Goal: Task Accomplishment & Management: Use online tool/utility

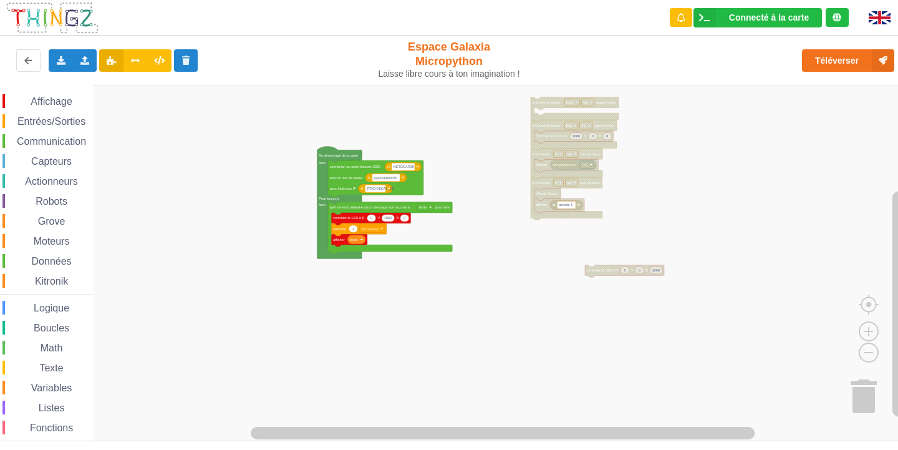
click at [540, 248] on div "Affichage Entrées/Sorties Communication Capteurs Actionneurs Robots Grove Moteu…" at bounding box center [453, 263] width 907 height 356
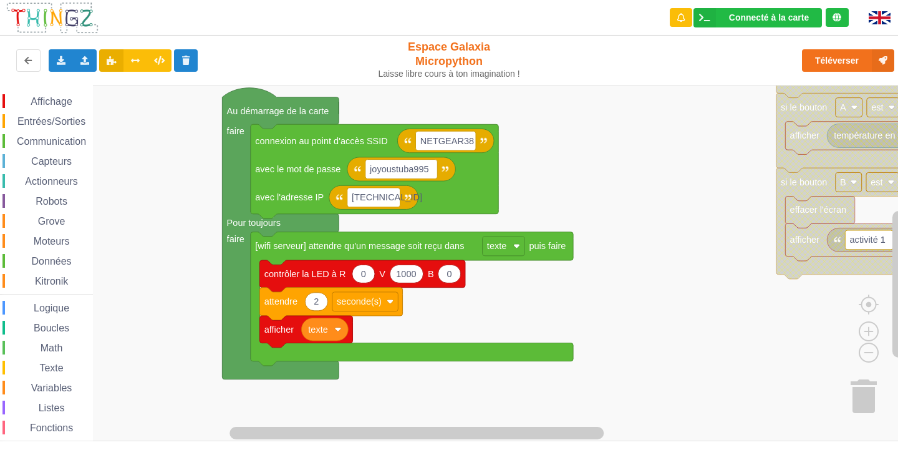
click at [600, 390] on rect "Espace de travail de Blocky" at bounding box center [453, 263] width 907 height 356
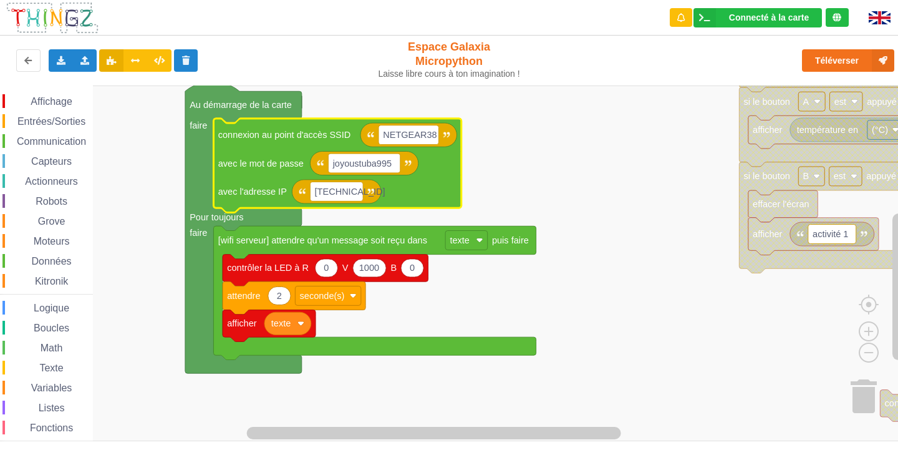
click at [535, 195] on rect "Espace de travail de Blocky" at bounding box center [453, 263] width 907 height 356
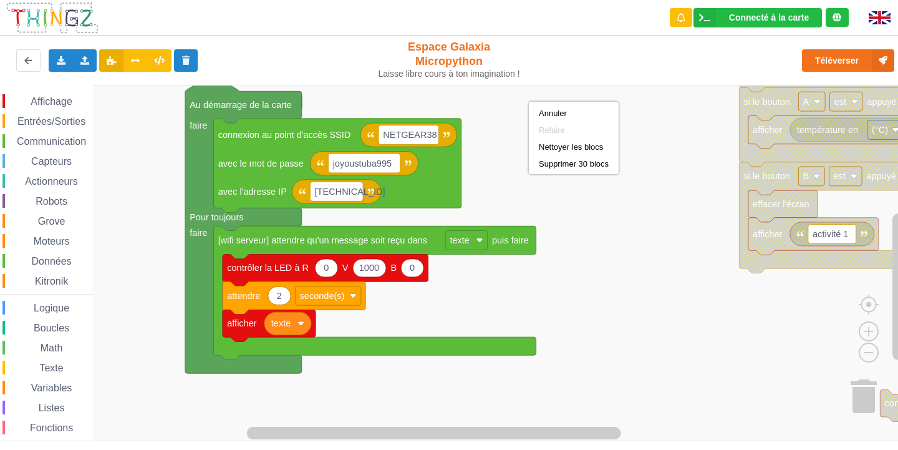
click at [598, 234] on rect "Espace de travail de Blocky" at bounding box center [453, 263] width 907 height 356
click at [673, 311] on rect "Espace de travail de Blocky" at bounding box center [453, 263] width 907 height 356
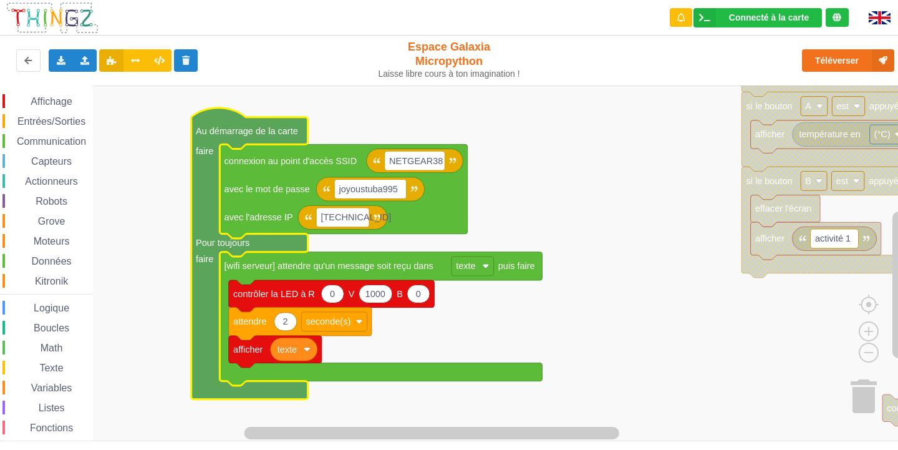
click at [540, 202] on rect "Espace de travail de Blocky" at bounding box center [453, 263] width 907 height 356
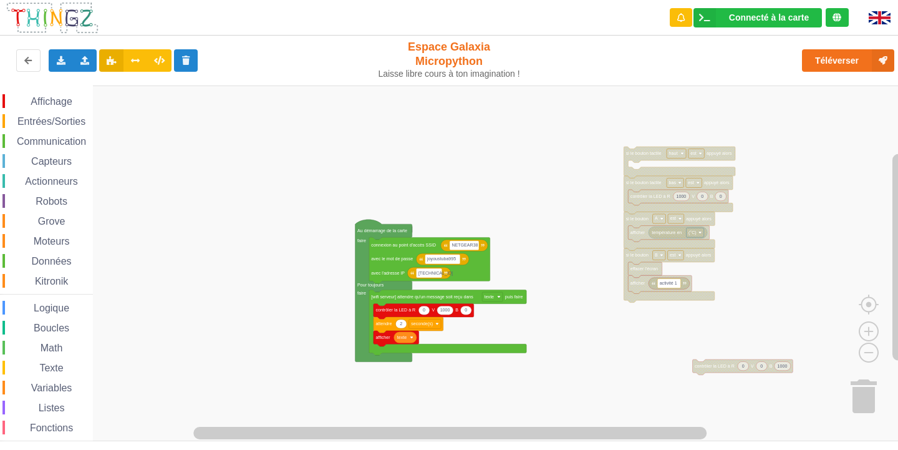
click at [787, 250] on div "Affichage Entrées/Sorties Communication Capteurs Actionneurs Robots Grove Moteu…" at bounding box center [453, 263] width 907 height 356
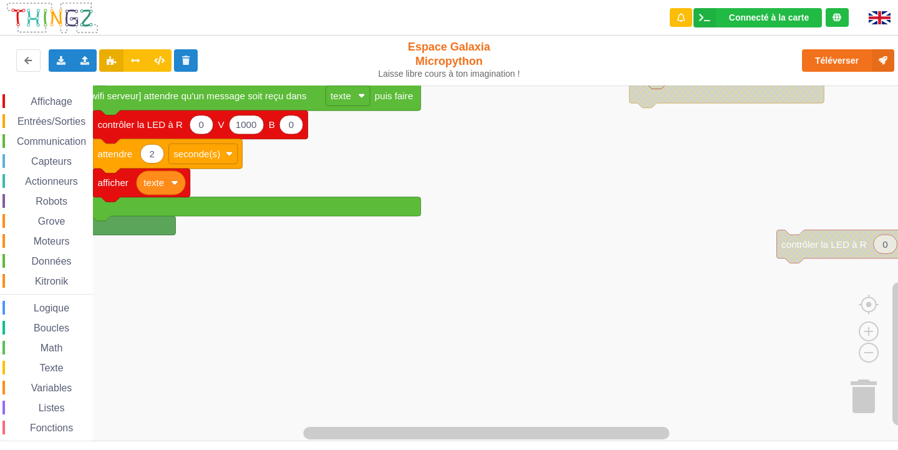
click at [898, 0] on html "Connecté à la carte Réglages Ouvrir le moniteur automatiquement Connexion autom…" at bounding box center [449, 225] width 898 height 450
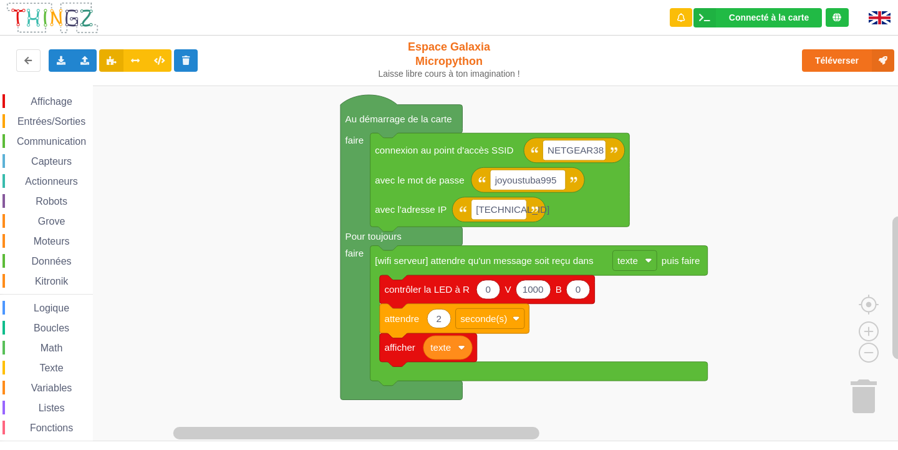
click at [580, 337] on rect "Espace de travail de Blocky" at bounding box center [453, 263] width 907 height 356
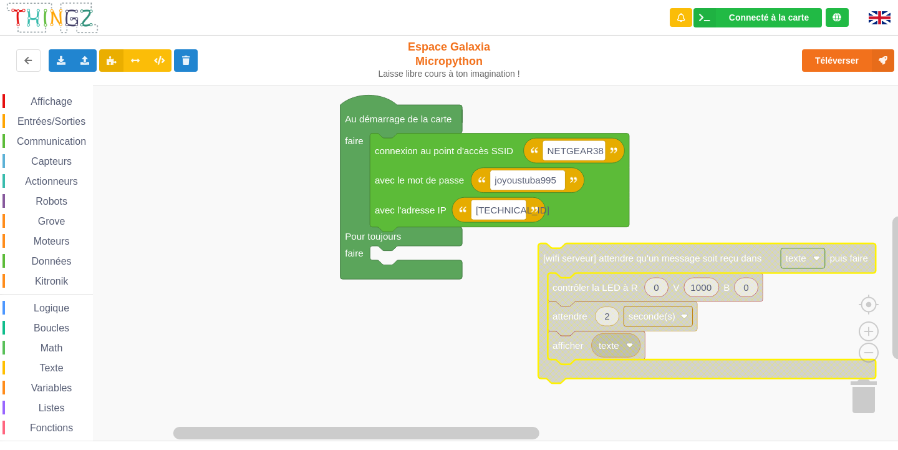
click at [51, 139] on span "Communication" at bounding box center [51, 141] width 73 height 11
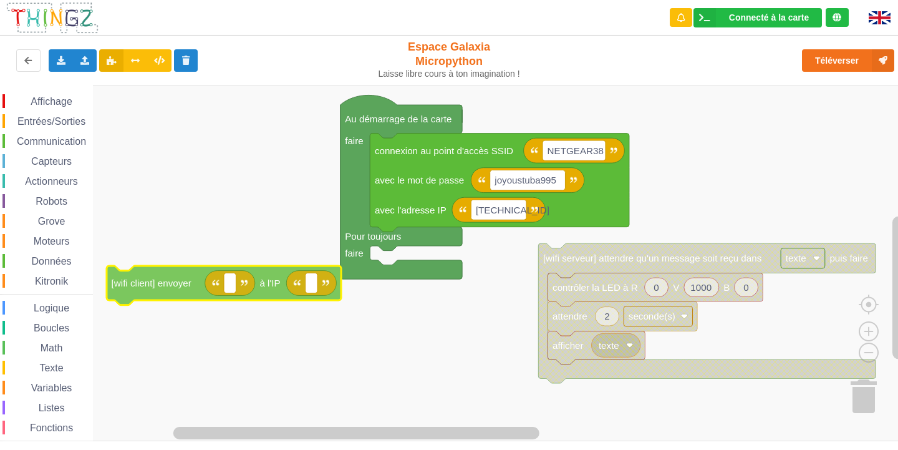
click at [150, 290] on div "Affichage Entrées/Sorties Communication Capteurs Actionneurs Robots Grove Moteu…" at bounding box center [453, 263] width 907 height 356
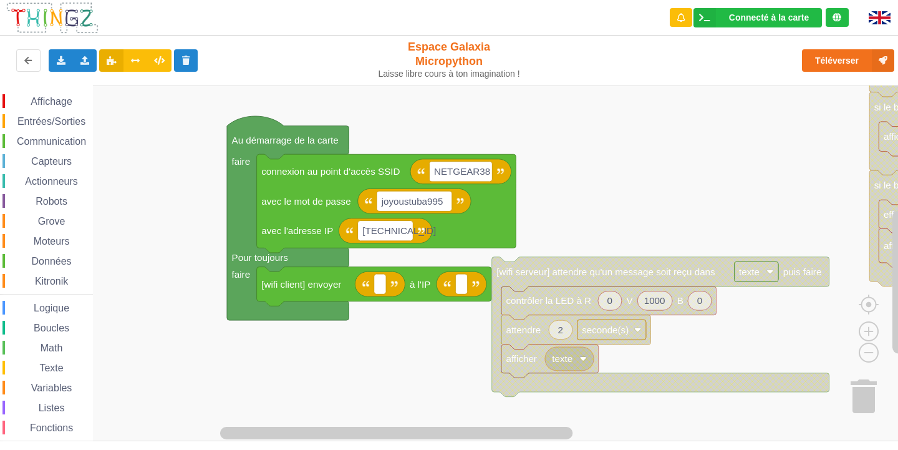
click at [392, 372] on rect "Espace de travail de Blocky" at bounding box center [453, 263] width 907 height 356
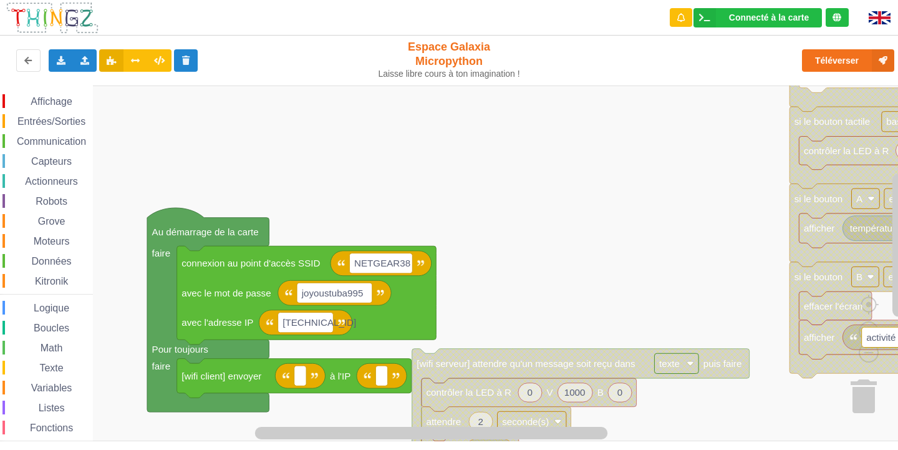
click at [663, 192] on div "Affichage Entrées/Sorties Communication Capteurs Actionneurs Robots Grove Moteu…" at bounding box center [453, 263] width 907 height 356
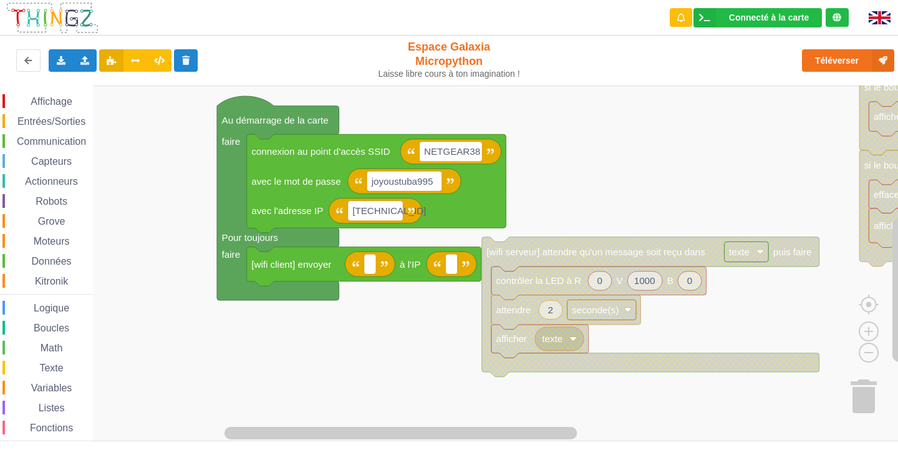
click at [656, 165] on rect "Espace de travail de Blocky" at bounding box center [453, 263] width 907 height 356
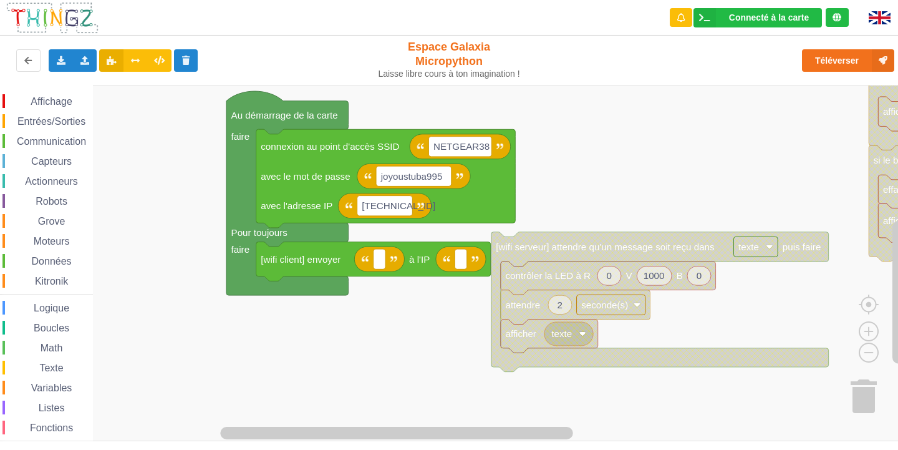
click at [63, 389] on span "Variables" at bounding box center [51, 387] width 45 height 11
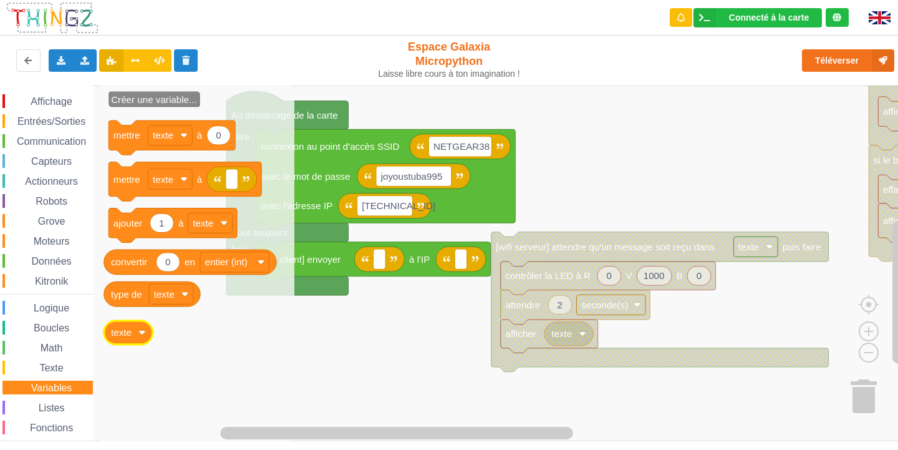
click at [143, 336] on image "Espace de travail de Blocky" at bounding box center [141, 332] width 7 height 7
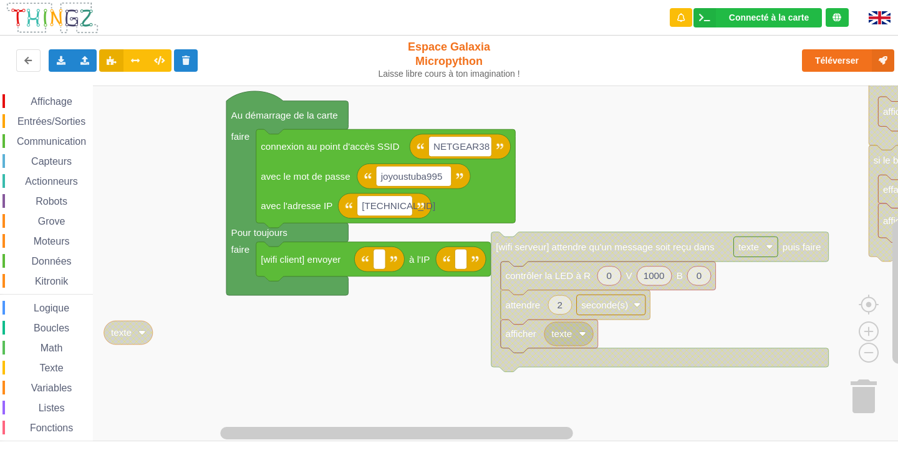
click at [143, 336] on image "Espace de travail de Blocky" at bounding box center [141, 332] width 7 height 7
click at [135, 271] on rect "Espace de travail de Blocky" at bounding box center [453, 263] width 907 height 356
click at [143, 333] on image "Espace de travail de Blocky" at bounding box center [141, 332] width 7 height 7
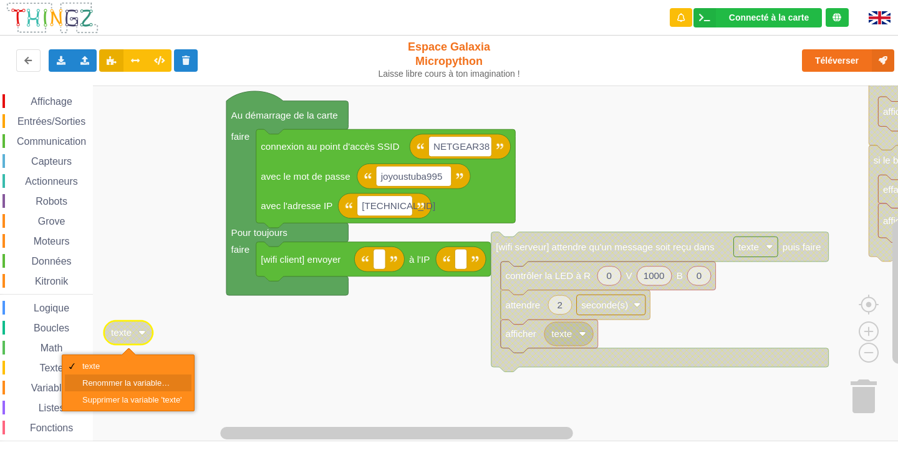
click at [136, 384] on div "Renommer la variable…" at bounding box center [132, 382] width 100 height 9
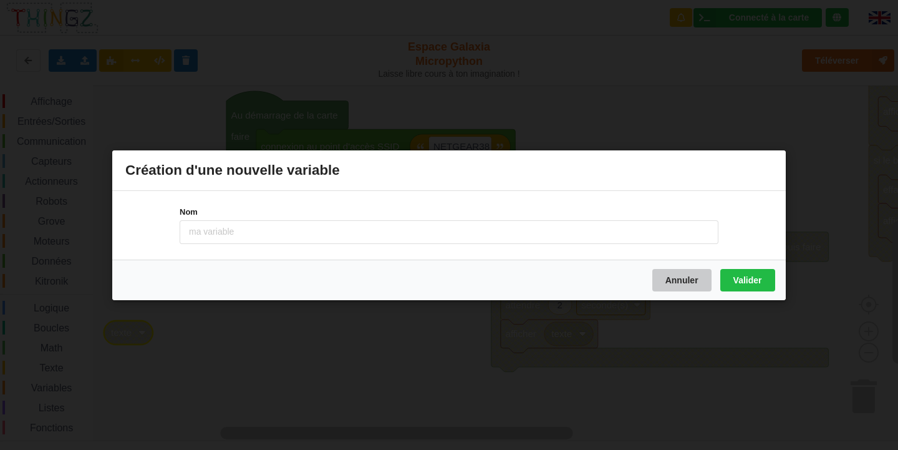
click at [700, 273] on button "Annuler" at bounding box center [682, 279] width 59 height 22
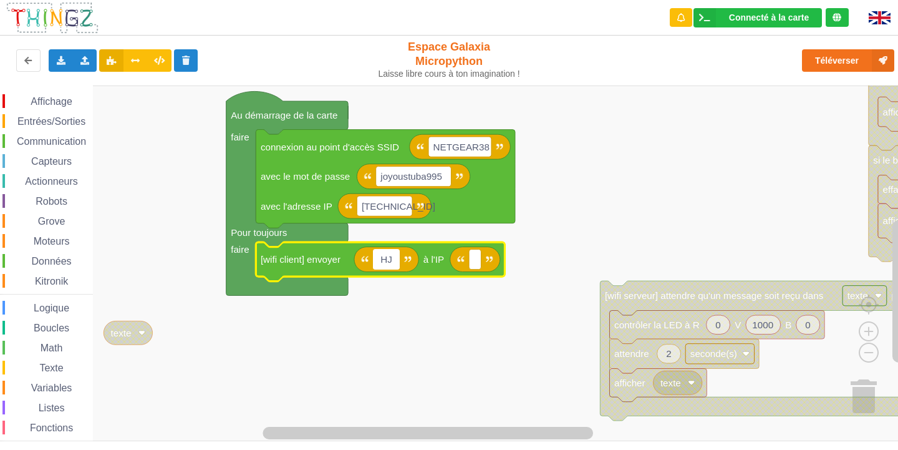
type input "H"
click at [457, 263] on rect "Espace de travail de Blocky" at bounding box center [461, 259] width 12 height 20
paste input "[TECHNICAL_ID]"
type input "[TECHNICAL_ID]"
click at [383, 267] on rect "Espace de travail de Blocky" at bounding box center [379, 259] width 12 height 20
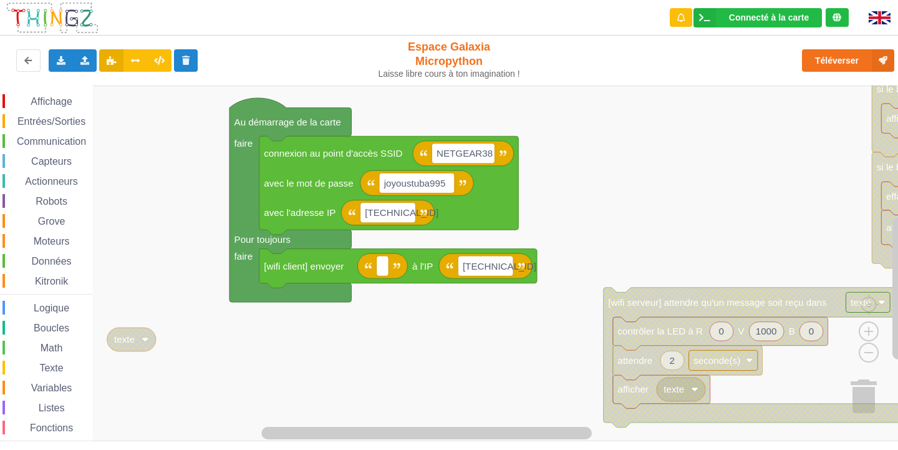
click at [147, 265] on rect "Espace de travail de Blocky" at bounding box center [453, 263] width 907 height 356
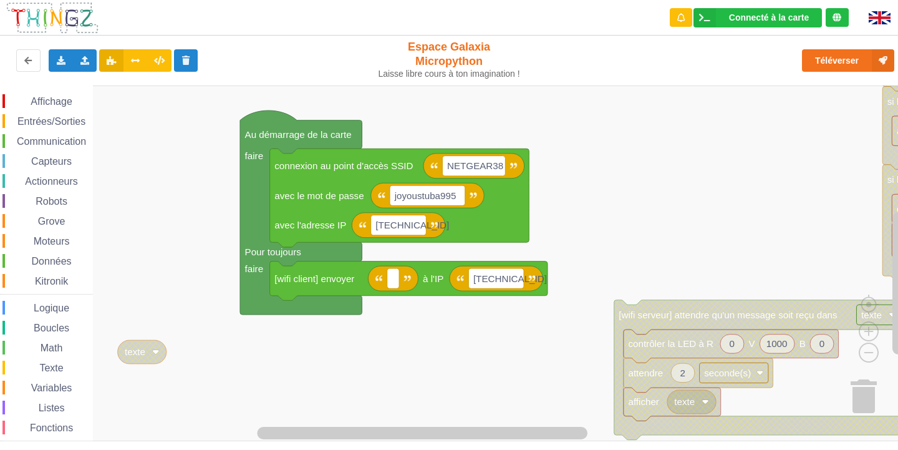
click at [148, 348] on icon "Espace de travail de Blocky" at bounding box center [142, 352] width 49 height 24
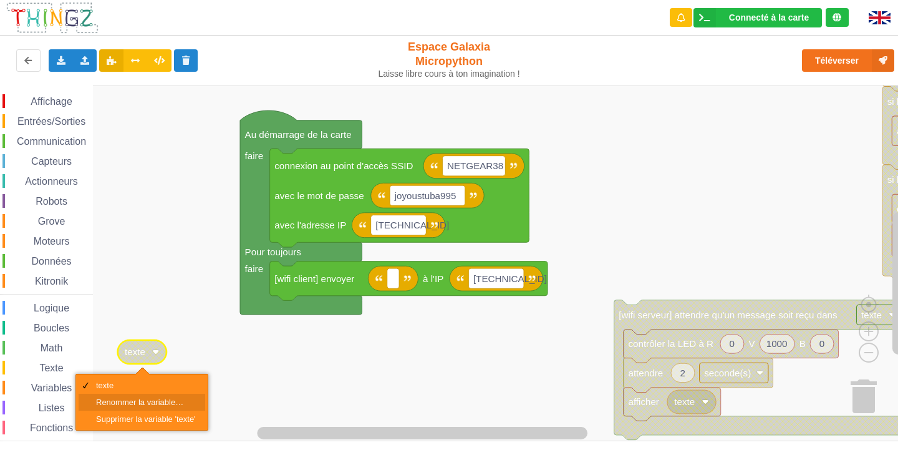
click at [143, 401] on div "Renommer la variable…" at bounding box center [146, 401] width 100 height 9
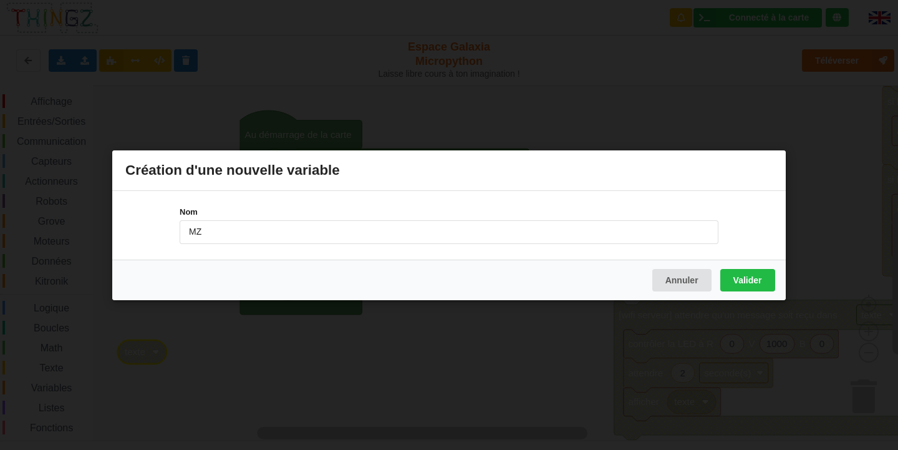
type input "M"
type input "message"
click at [756, 278] on button "Valider" at bounding box center [748, 279] width 55 height 22
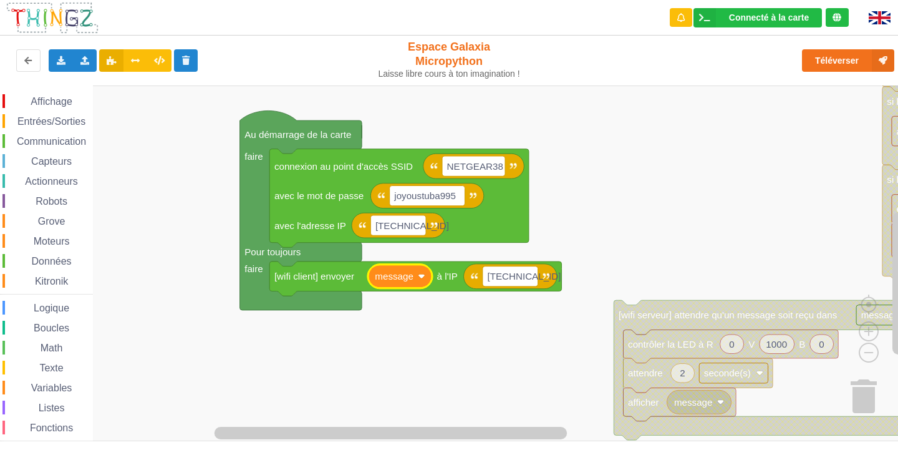
click at [540, 323] on rect "Espace de travail de Blocky" at bounding box center [453, 263] width 907 height 356
click at [838, 41] on div "Téléverser" at bounding box center [719, 61] width 369 height 40
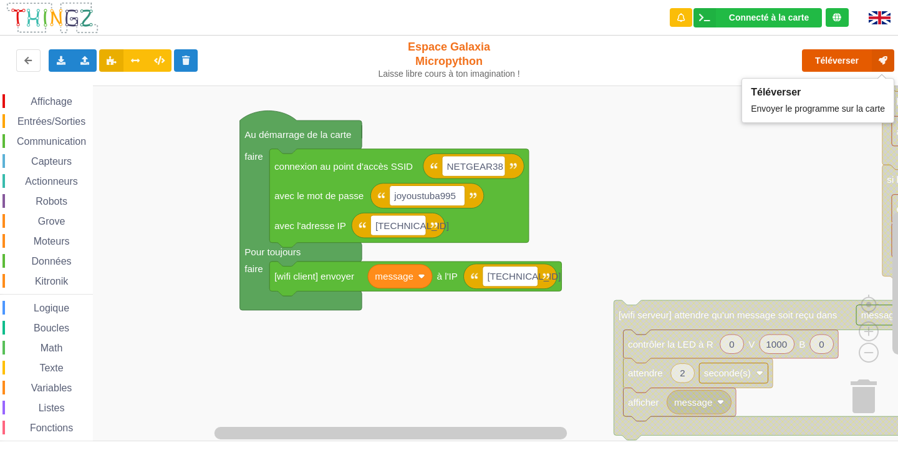
click at [838, 54] on button "Téléverser" at bounding box center [848, 60] width 92 height 22
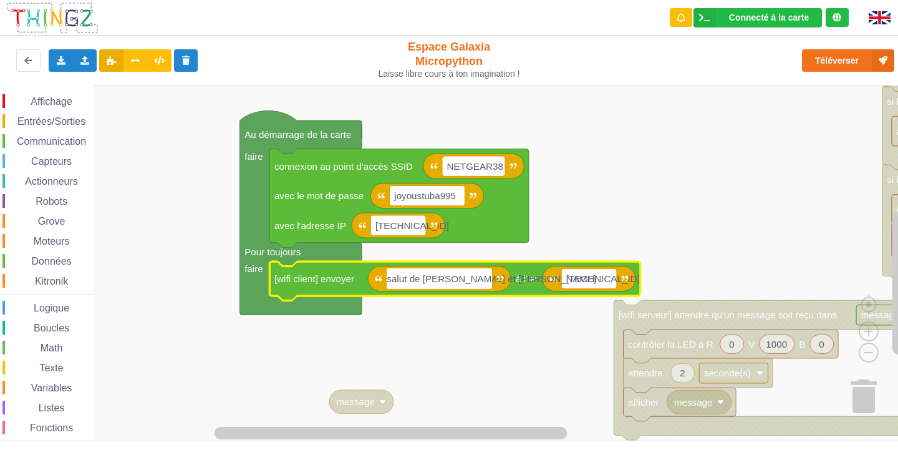
click at [433, 279] on input "salut de axelle et Noa" at bounding box center [439, 278] width 105 height 20
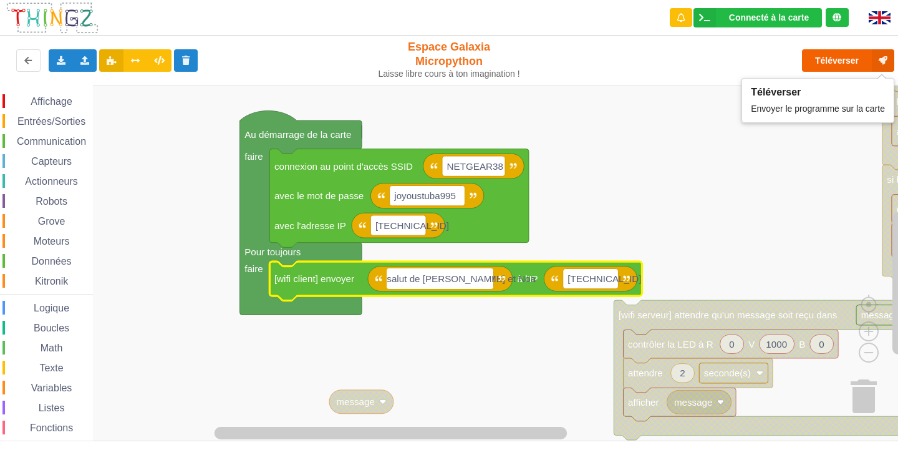
type input "salut de Axelle et Noa"
click at [838, 67] on button "Téléverser" at bounding box center [848, 60] width 92 height 22
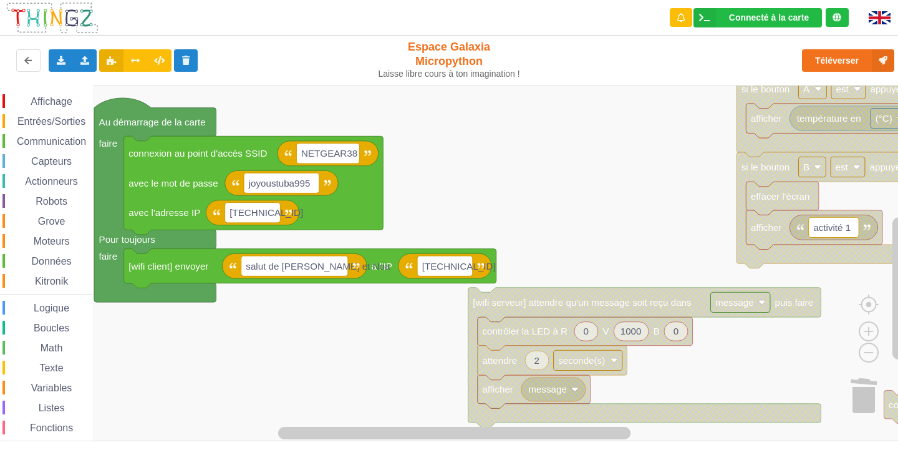
click at [654, 153] on div "Affichage Entrées/Sorties Communication Capteurs Actionneurs Robots Grove Moteu…" at bounding box center [453, 263] width 907 height 356
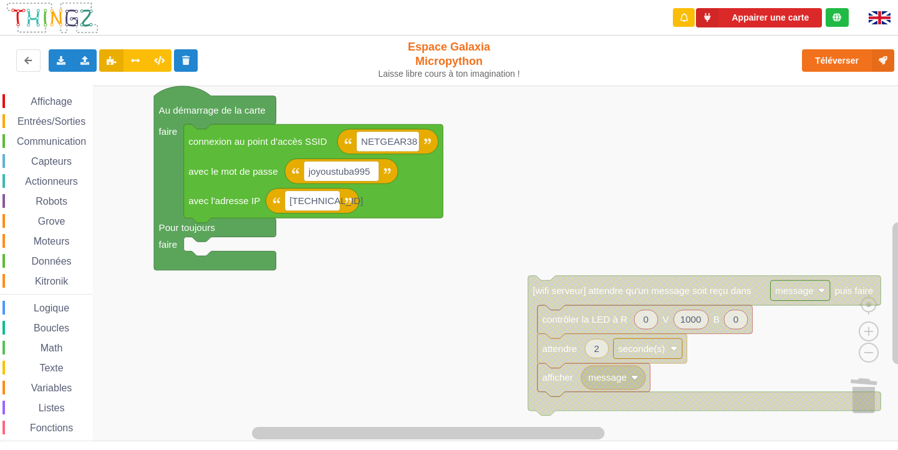
click at [280, 324] on rect "Espace de travail de Blocky" at bounding box center [453, 263] width 907 height 356
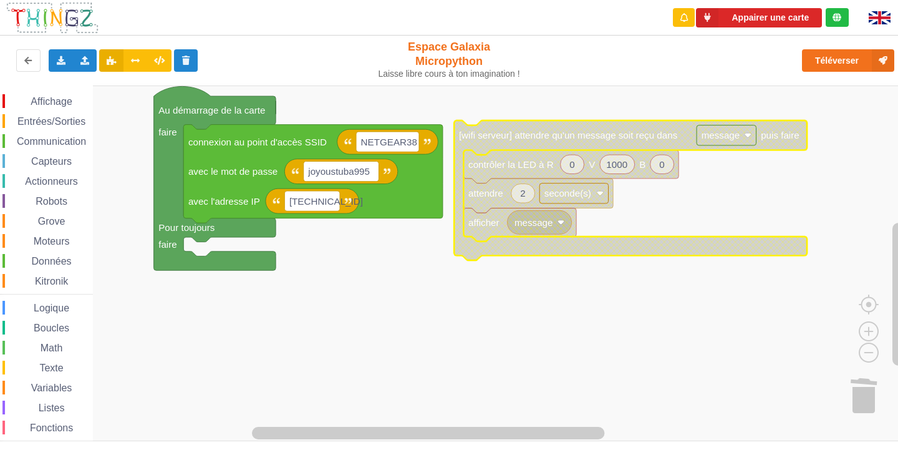
click at [68, 241] on span "Moteurs" at bounding box center [52, 241] width 40 height 11
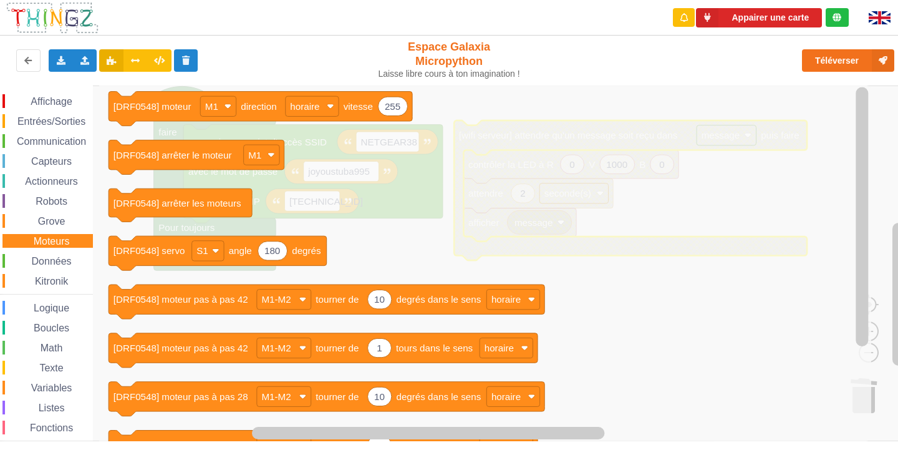
click at [59, 104] on span "Affichage" at bounding box center [51, 101] width 45 height 11
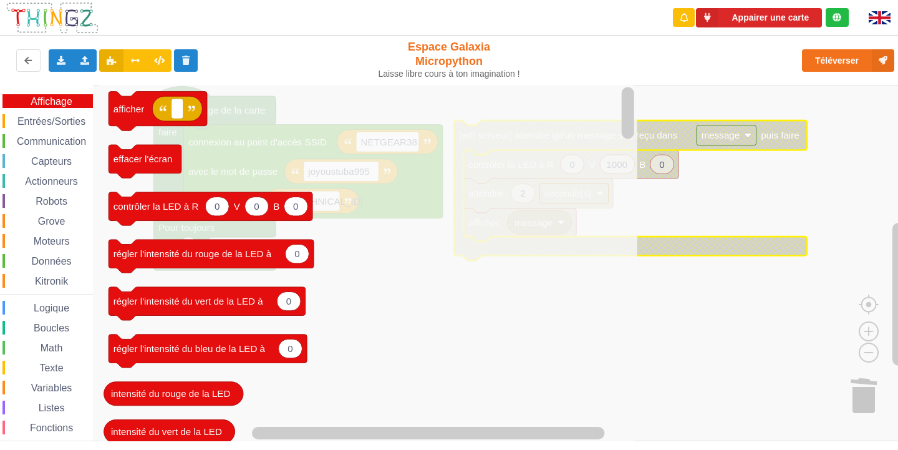
click at [45, 122] on span "Entrées/Sorties" at bounding box center [52, 121] width 72 height 11
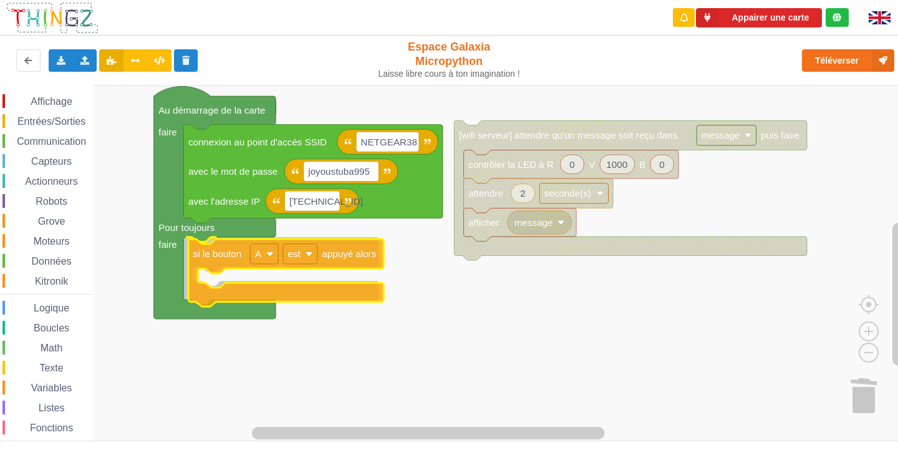
click at [335, 261] on div "Affichage Entrées/Sorties Communication Capteurs Actionneurs Robots Grove Moteu…" at bounding box center [453, 263] width 907 height 356
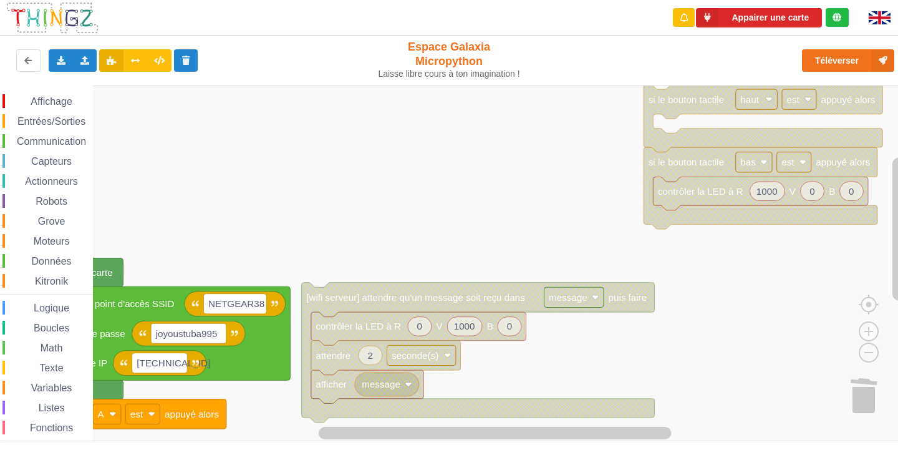
click at [465, 359] on rect "Espace de travail de Blocky" at bounding box center [453, 263] width 907 height 356
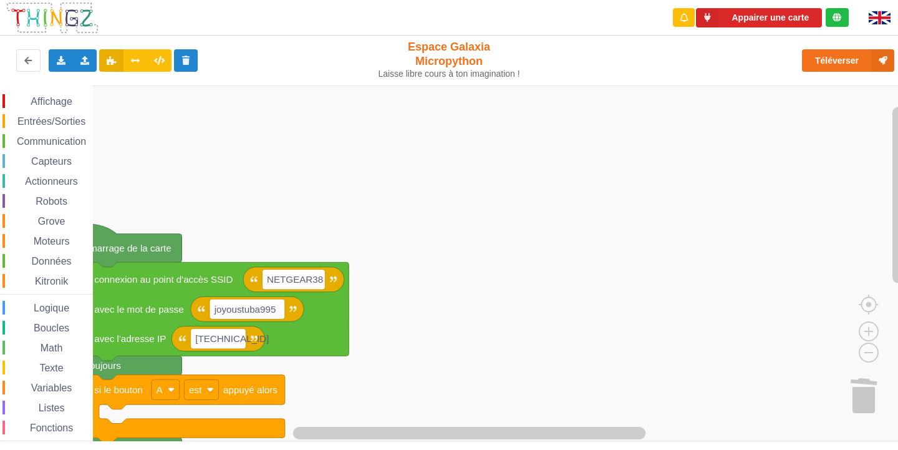
click at [669, 330] on div "Affichage Entrées/Sorties Communication Capteurs Actionneurs Robots Grove Moteu…" at bounding box center [453, 263] width 907 height 356
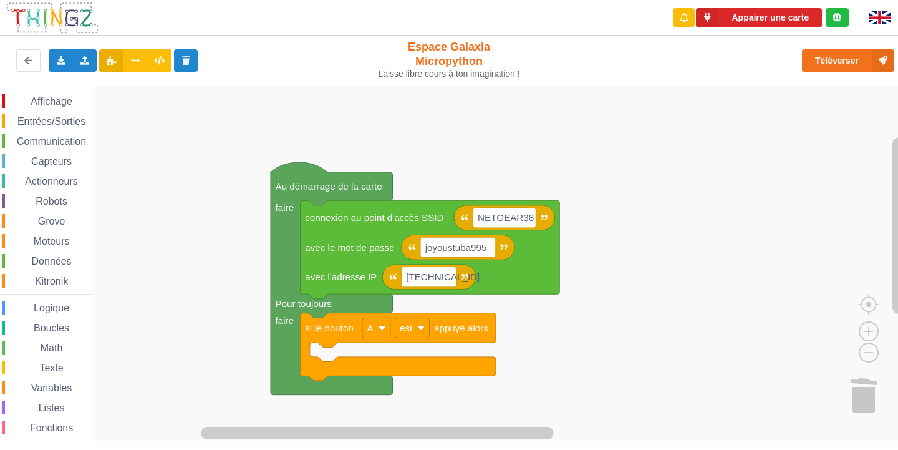
click at [613, 244] on rect "Espace de travail de Blocky" at bounding box center [453, 263] width 907 height 356
click at [75, 136] on span "Communication" at bounding box center [51, 141] width 73 height 11
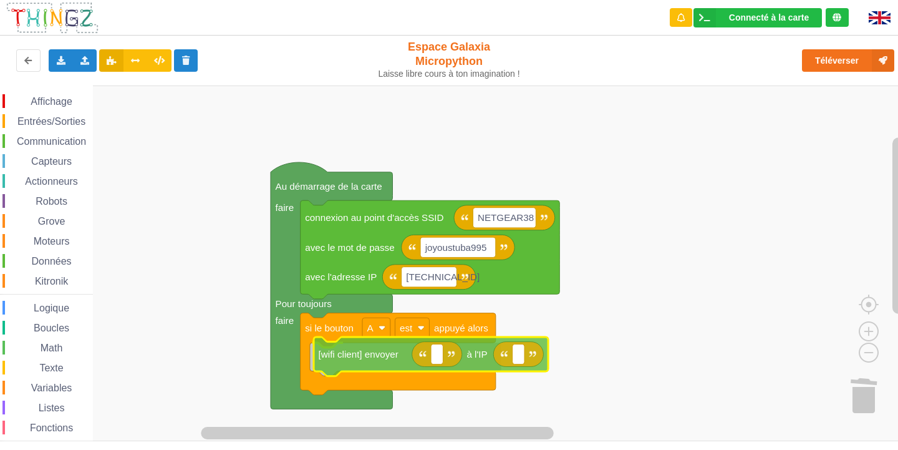
click at [362, 369] on div "Affichage Entrées/Sorties Communication Capteurs Actionneurs Robots Grove Moteu…" at bounding box center [453, 263] width 907 height 356
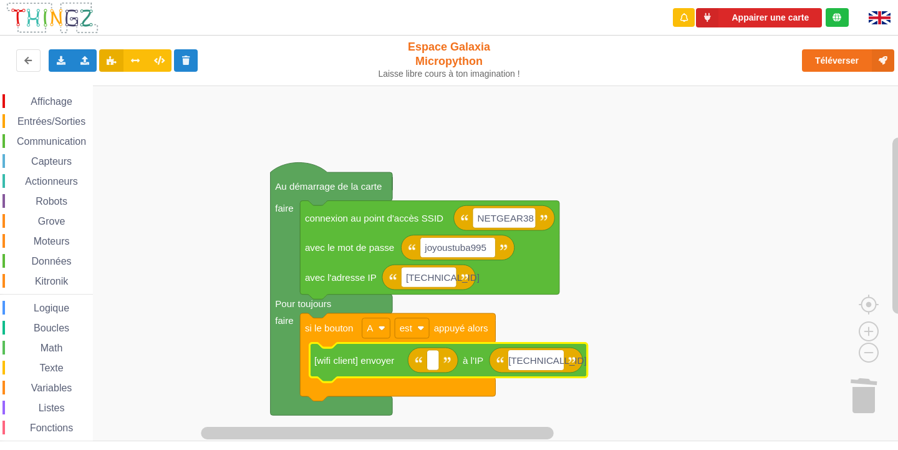
type input "[TECHNICAL_ID]"
click at [432, 361] on text "Espace de travail de Blocky" at bounding box center [433, 360] width 2 height 11
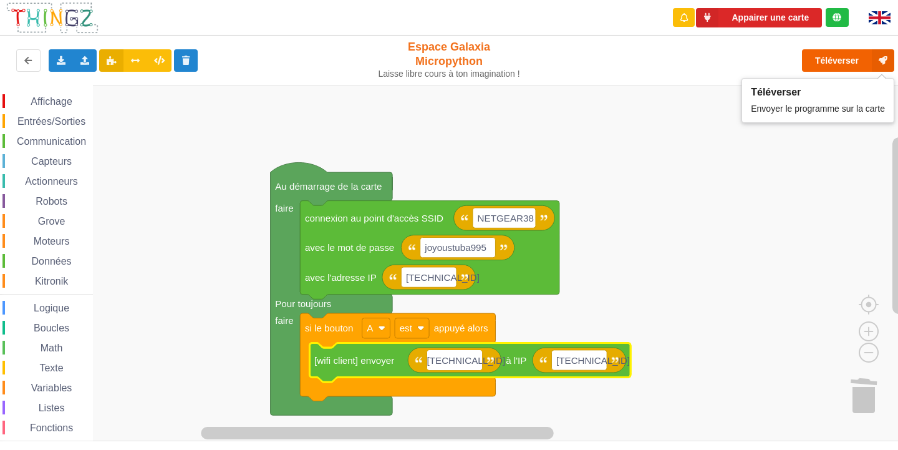
type input "[TECHNICAL_ID]"
click at [823, 57] on button "Téléverser" at bounding box center [848, 60] width 92 height 22
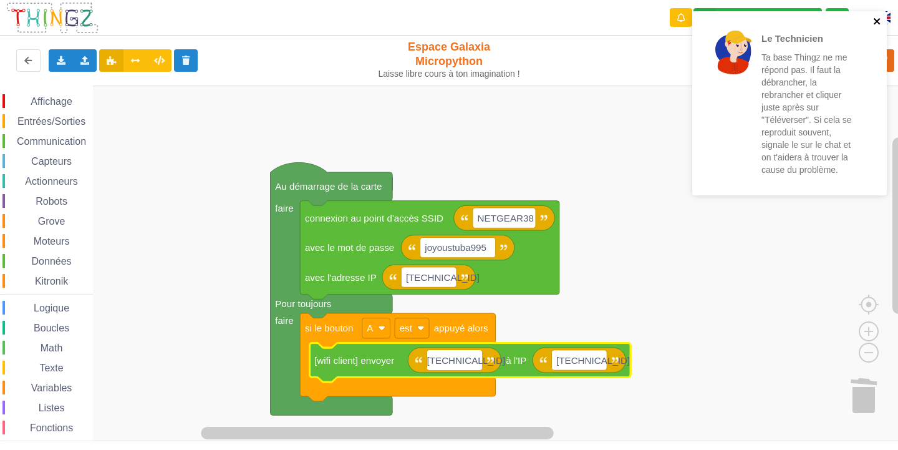
click at [877, 17] on icon "close" at bounding box center [877, 21] width 9 height 10
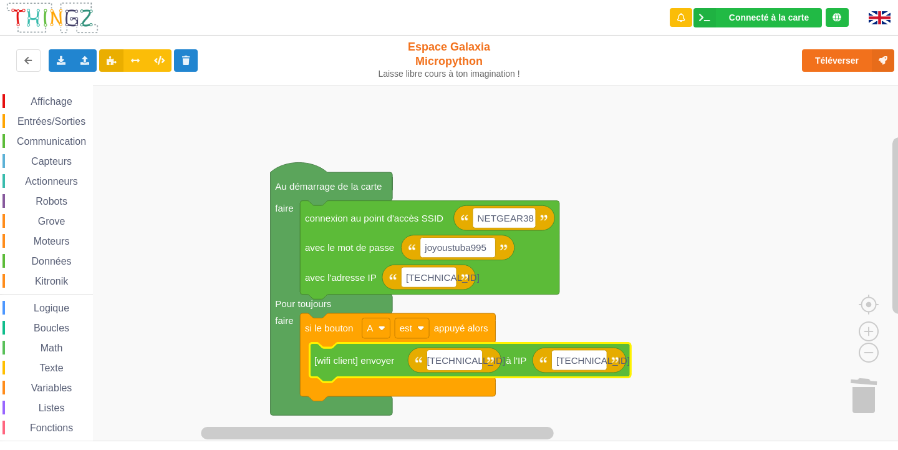
click at [847, 14] on div "Le Technicien Ta base Thingz ne me répond pas. Il faut la débrancher, la rebran…" at bounding box center [790, 11] width 200 height 5
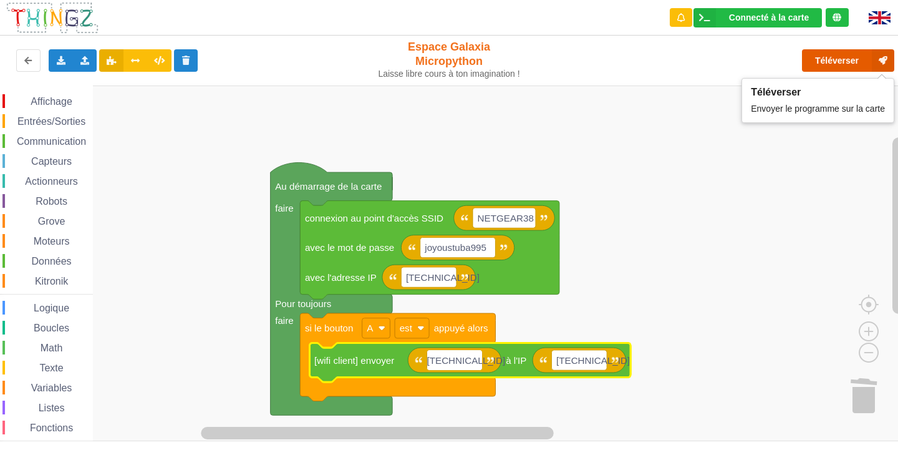
click at [848, 61] on button "Téléverser" at bounding box center [848, 60] width 92 height 22
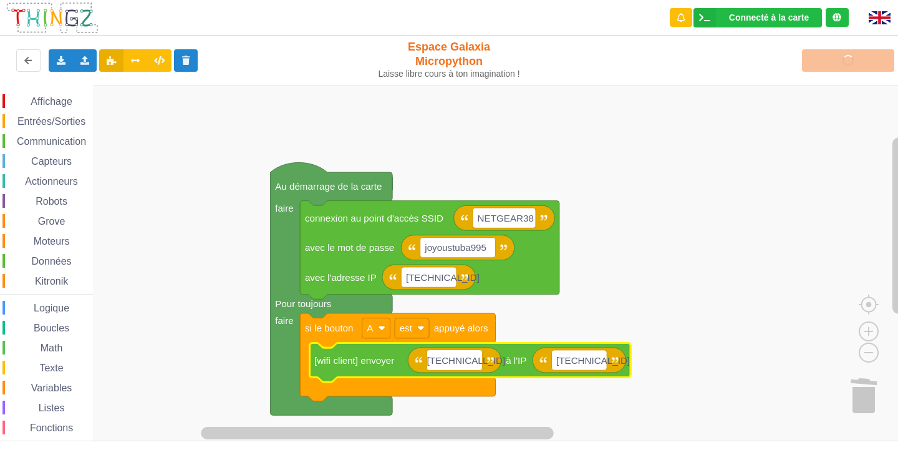
click at [859, 60] on div "Téléverser" at bounding box center [719, 61] width 369 height 40
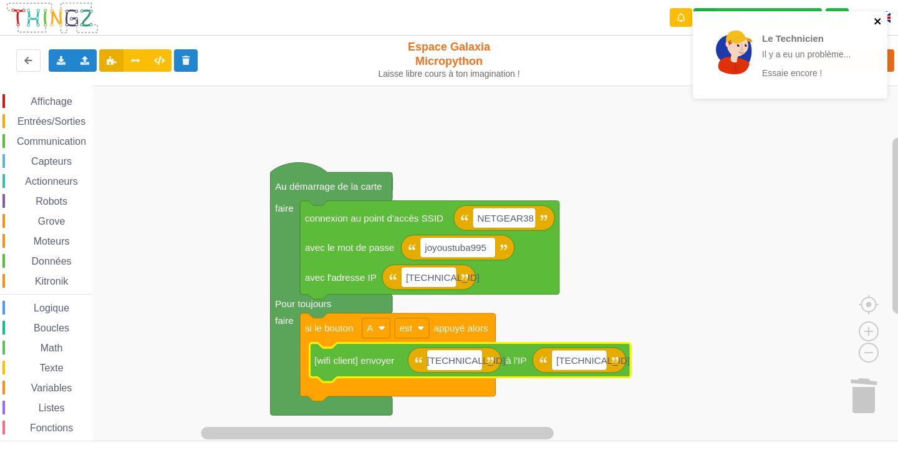
click at [875, 21] on icon "close" at bounding box center [878, 21] width 9 height 10
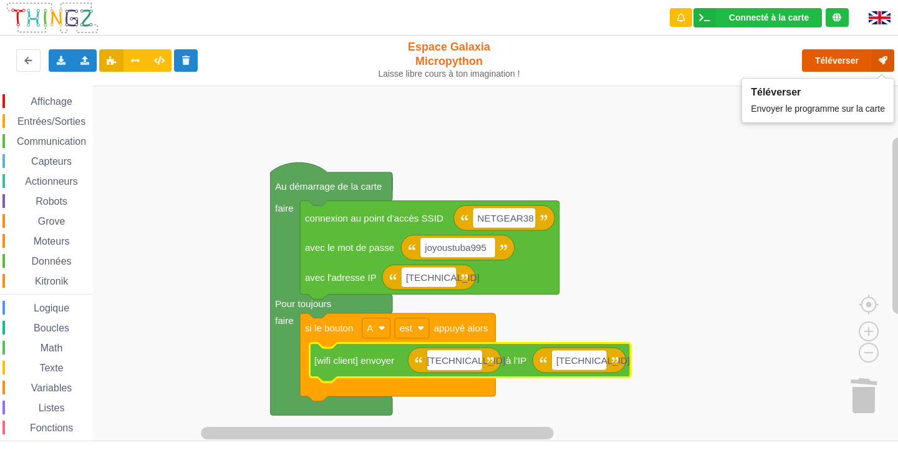
click at [837, 59] on button "Téléverser" at bounding box center [848, 60] width 92 height 22
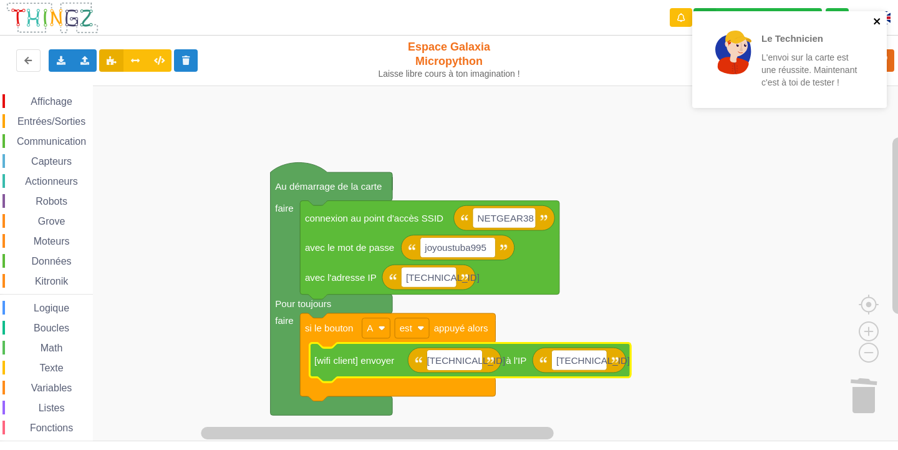
click at [875, 22] on icon "close" at bounding box center [877, 21] width 9 height 10
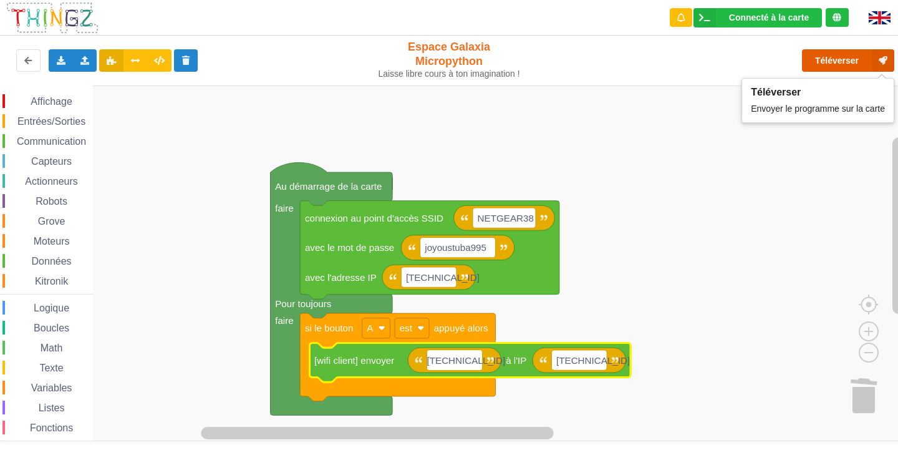
click at [851, 57] on button "Téléverser" at bounding box center [848, 60] width 92 height 22
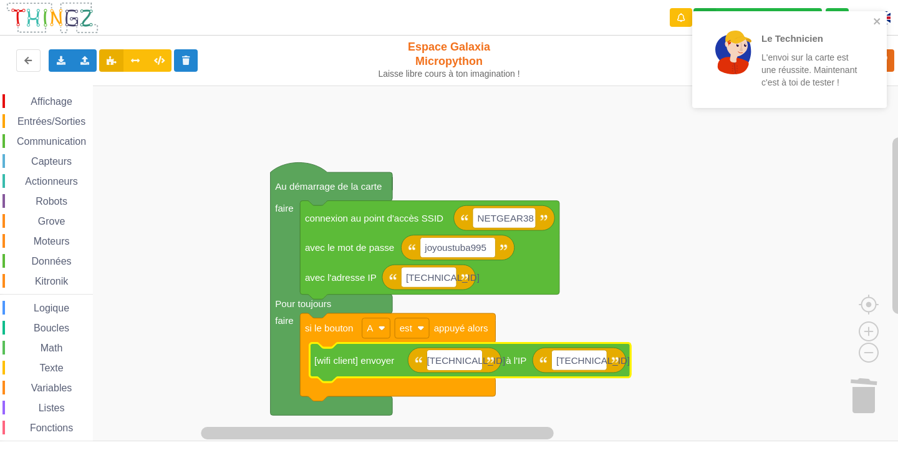
click at [873, 20] on div "Le Technicien L'envoi sur la carte est une réussite. Maintenant c'est à toi de …" at bounding box center [785, 59] width 176 height 87
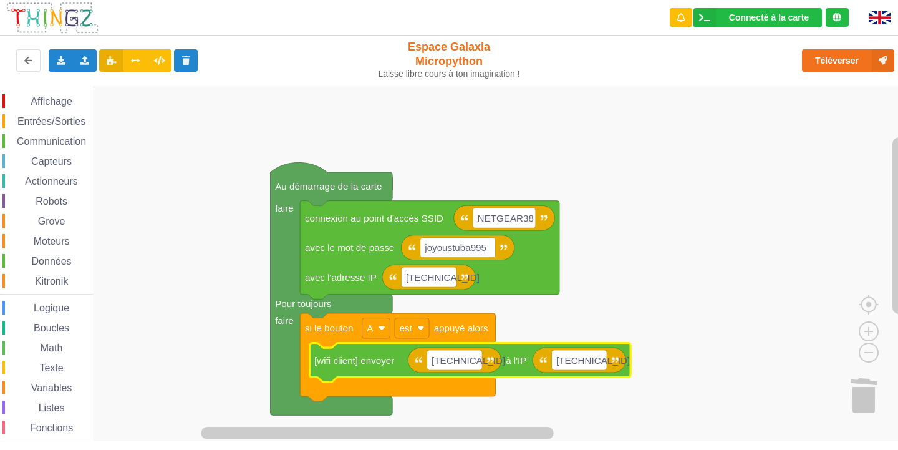
click at [64, 137] on span "Communication" at bounding box center [51, 141] width 73 height 11
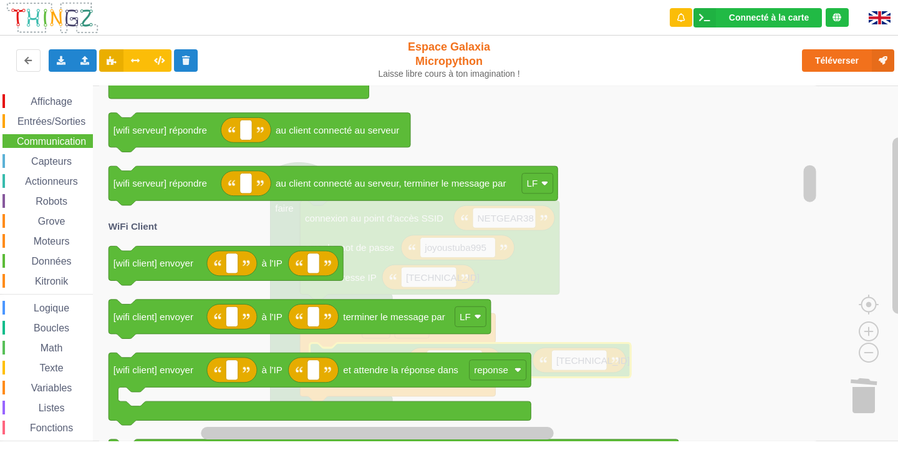
click at [66, 98] on span "Affichage" at bounding box center [51, 101] width 45 height 11
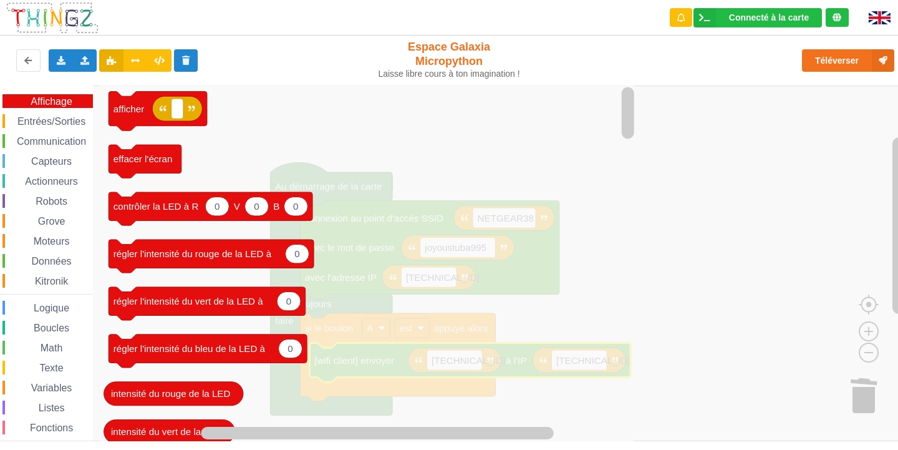
click at [56, 331] on span "Boucles" at bounding box center [51, 328] width 39 height 11
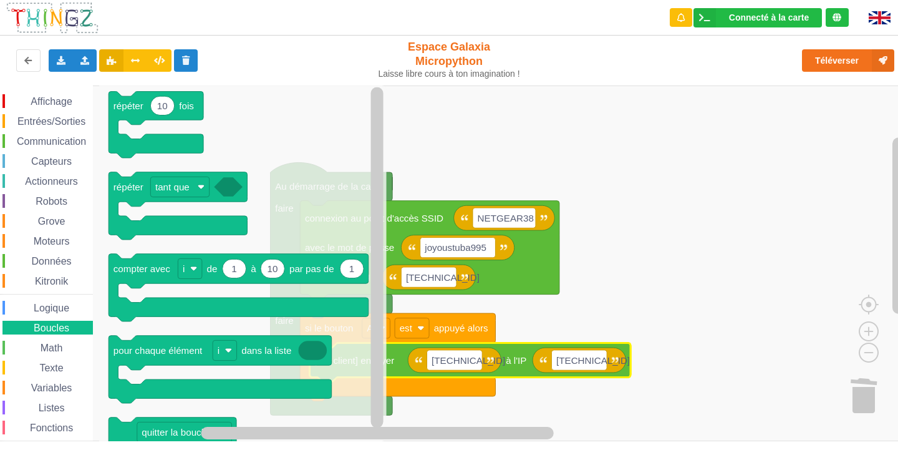
click at [51, 345] on span "Math" at bounding box center [52, 347] width 26 height 11
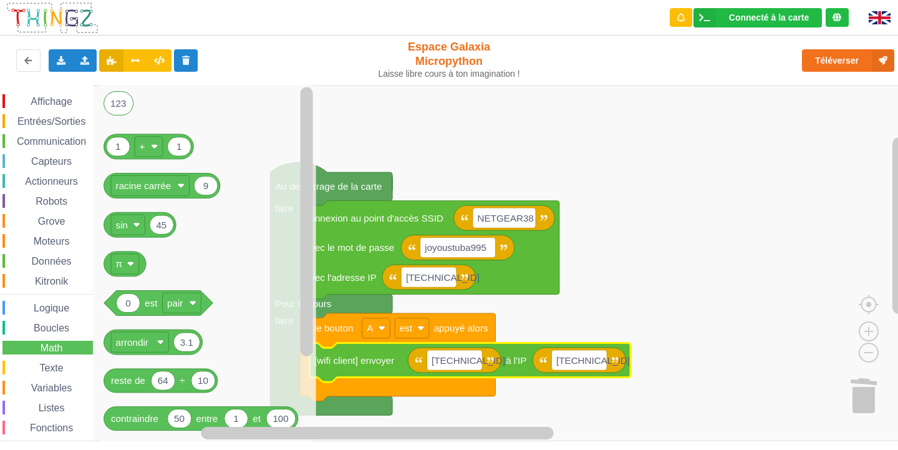
click at [57, 367] on span "Texte" at bounding box center [50, 367] width 27 height 11
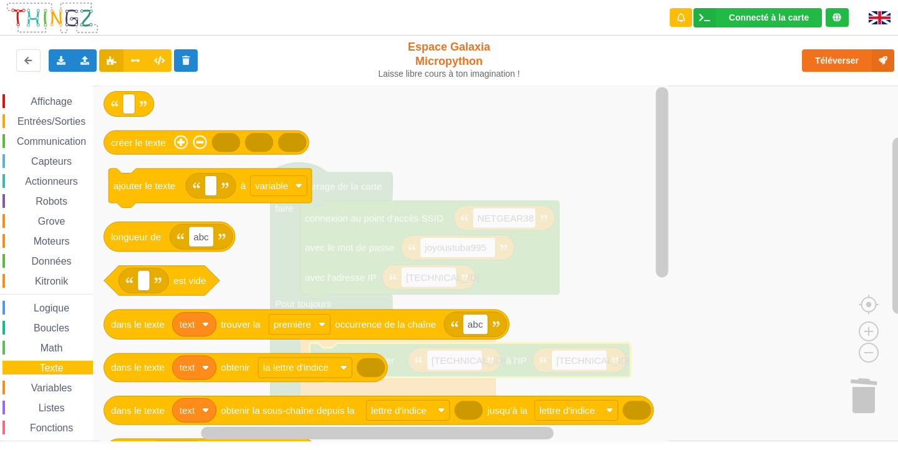
click at [34, 302] on div "Logique" at bounding box center [47, 308] width 90 height 14
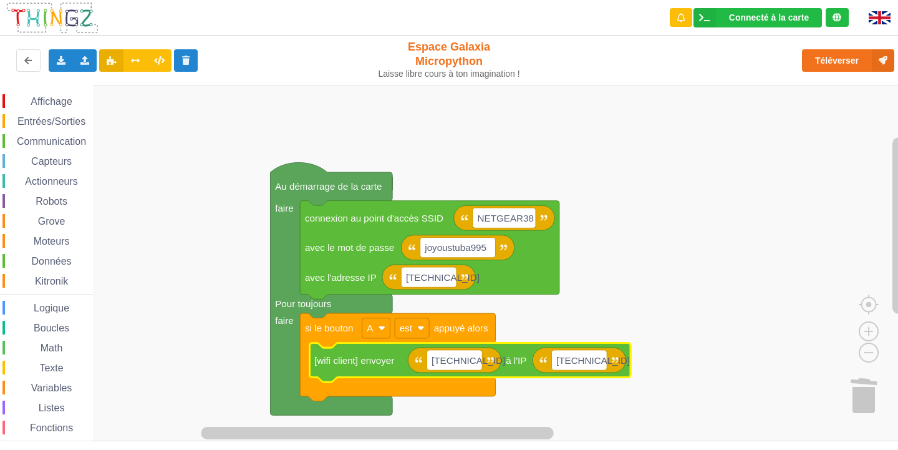
click at [461, 137] on rect "Espace de travail de Blocky" at bounding box center [453, 263] width 907 height 356
click at [474, 359] on rect "Espace de travail de Blocky" at bounding box center [455, 360] width 56 height 20
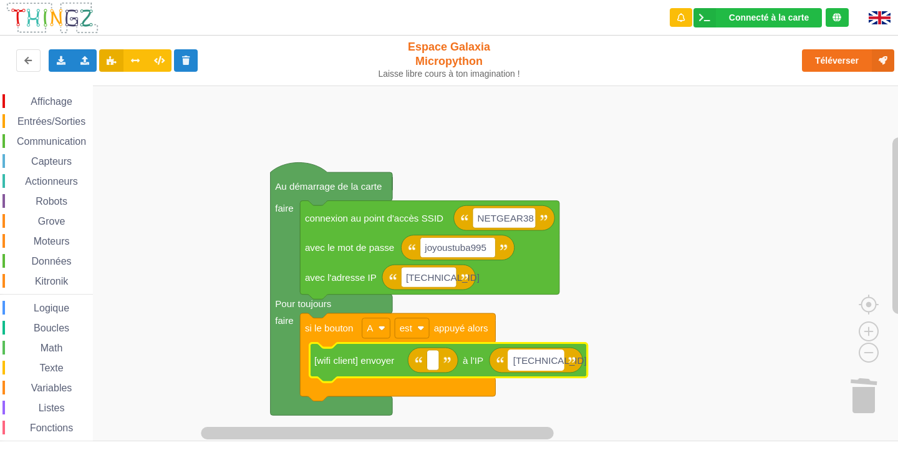
click at [555, 362] on rect "Espace de travail de Blocky" at bounding box center [536, 360] width 56 height 20
click at [551, 410] on rect "Espace de travail de Blocky" at bounding box center [453, 263] width 907 height 356
click at [540, 359] on text "[TECHNICAL_ID]" at bounding box center [550, 360] width 74 height 11
click at [650, 414] on rect "Espace de travail de Blocky" at bounding box center [453, 263] width 907 height 356
click at [552, 363] on text "[TECHNICAL_ID]" at bounding box center [550, 360] width 74 height 11
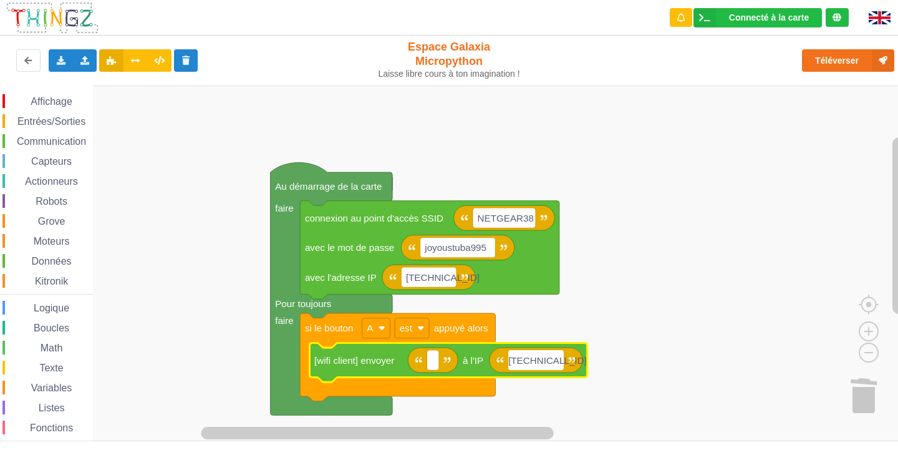
click at [555, 357] on input "[TECHNICAL_ID]" at bounding box center [536, 360] width 56 height 20
type input "[TECHNICAL_ID]"
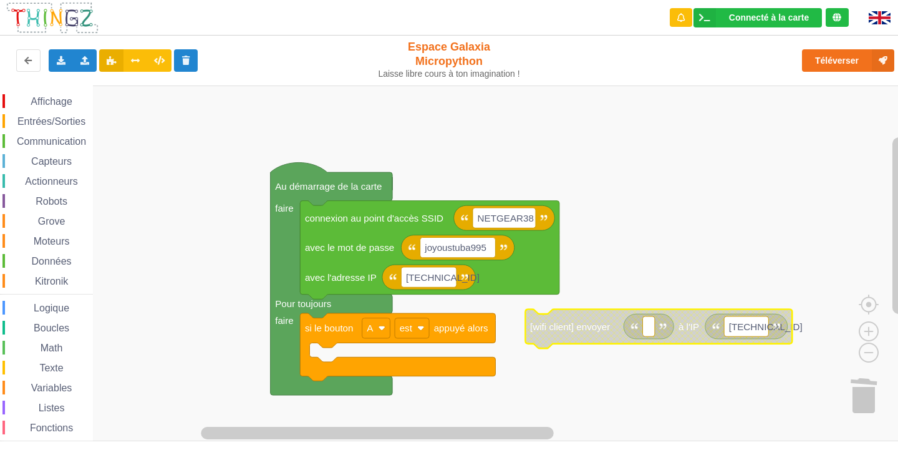
click at [74, 145] on span "Communication" at bounding box center [51, 141] width 73 height 11
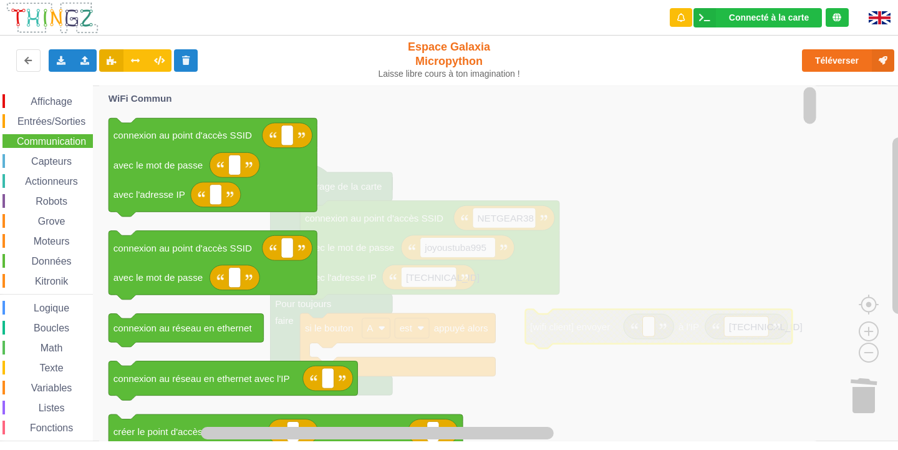
click at [39, 160] on span "Capteurs" at bounding box center [51, 161] width 44 height 11
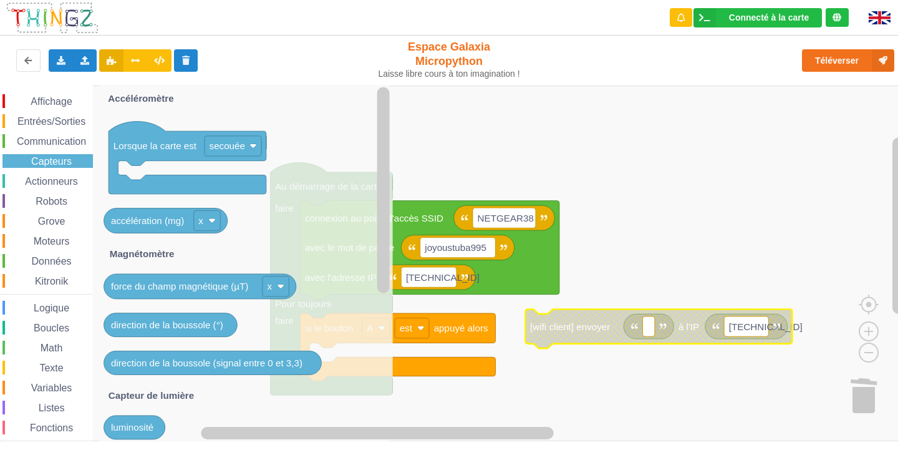
click at [69, 117] on span "Entrées/Sorties" at bounding box center [52, 121] width 72 height 11
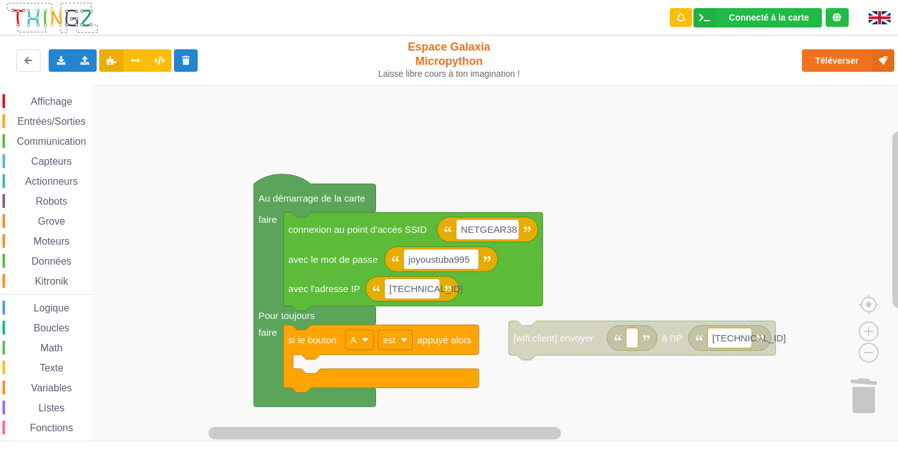
click at [705, 148] on rect "Espace de travail de Blocky" at bounding box center [453, 263] width 907 height 356
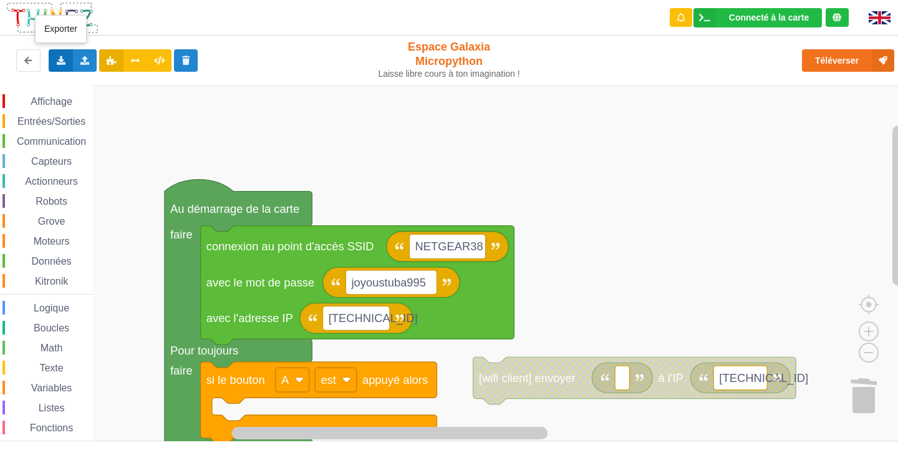
click at [66, 60] on icon at bounding box center [61, 59] width 11 height 7
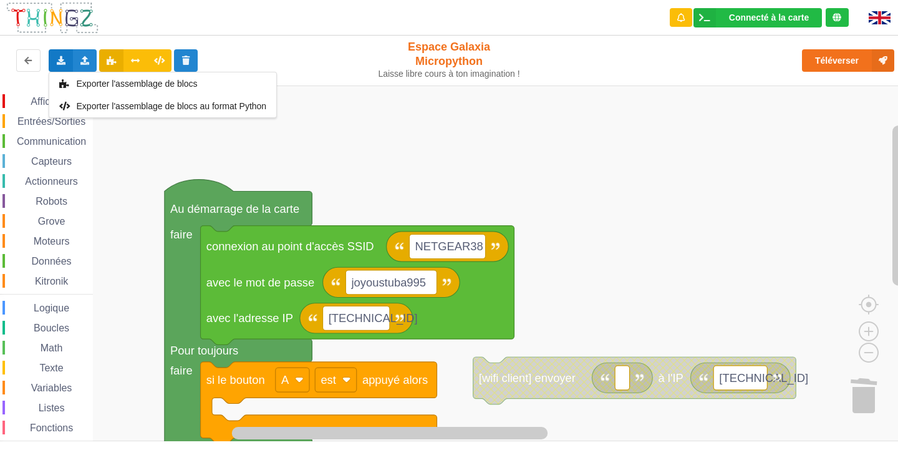
click at [454, 151] on rect "Espace de travail de Blocky" at bounding box center [453, 263] width 907 height 356
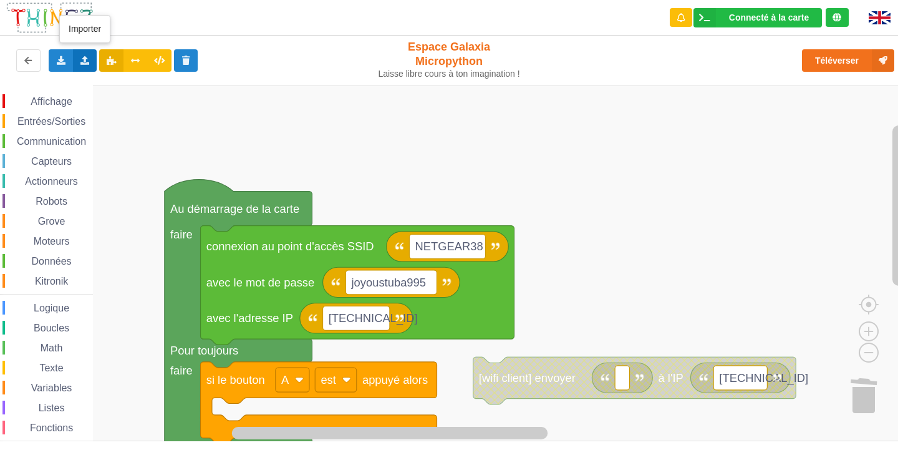
click at [90, 65] on div "Importer un assemblage de blocs Importer du code Python" at bounding box center [85, 60] width 24 height 22
click at [274, 131] on rect "Espace de travail de Blocky" at bounding box center [453, 263] width 907 height 356
click at [51, 57] on div "Exporter l'assemblage de blocs Exporter l'assemblage de blocs au format Python" at bounding box center [61, 60] width 24 height 22
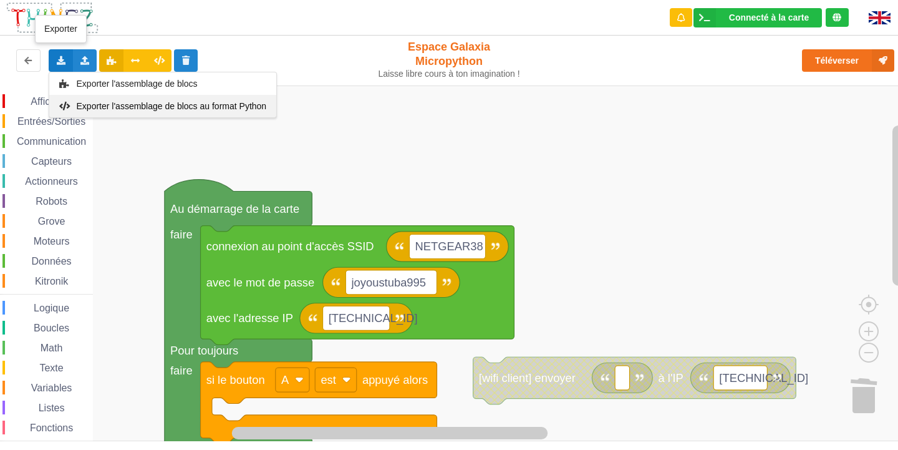
click at [134, 104] on span "Exporter l'assemblage de blocs au format Python" at bounding box center [172, 106] width 190 height 10
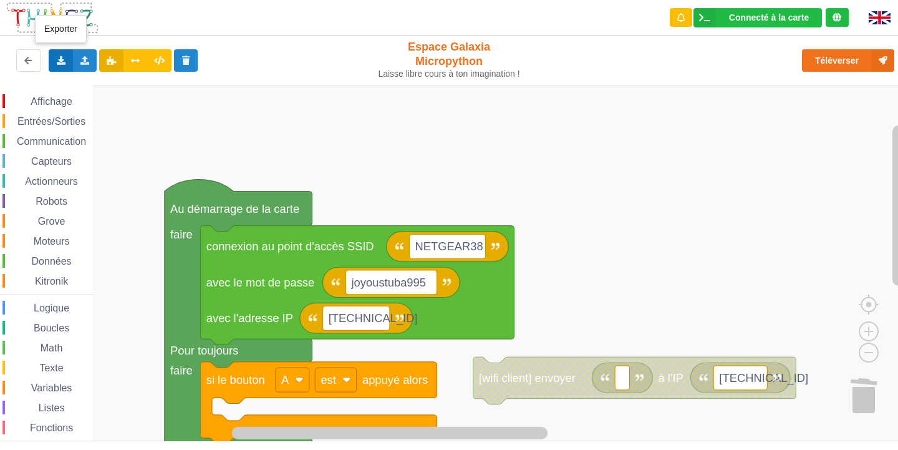
click at [69, 57] on div "Exporter l'assemblage de blocs Exporter l'assemblage de blocs au format Python" at bounding box center [61, 60] width 24 height 22
click at [83, 79] on span "Exporter l'assemblage de blocs" at bounding box center [137, 84] width 121 height 10
click at [92, 61] on div "Importer un assemblage de blocs Importer du code Python" at bounding box center [85, 60] width 24 height 22
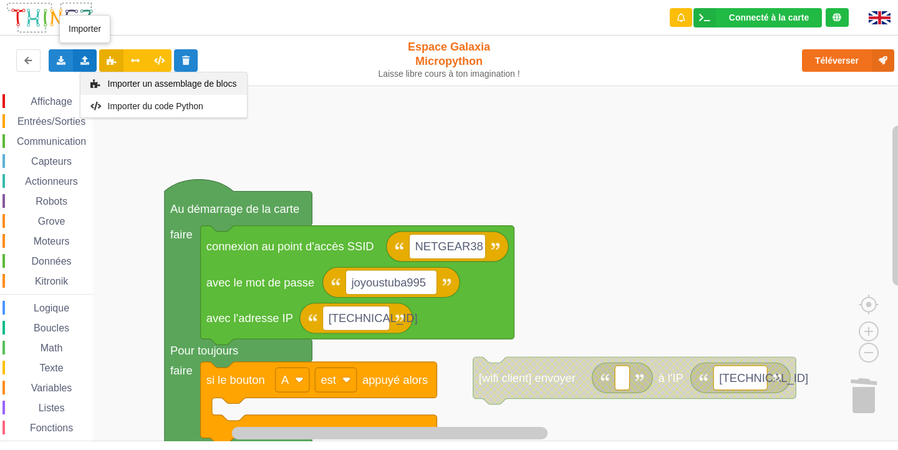
click at [115, 82] on span "Importer un assemblage de blocs" at bounding box center [171, 84] width 129 height 10
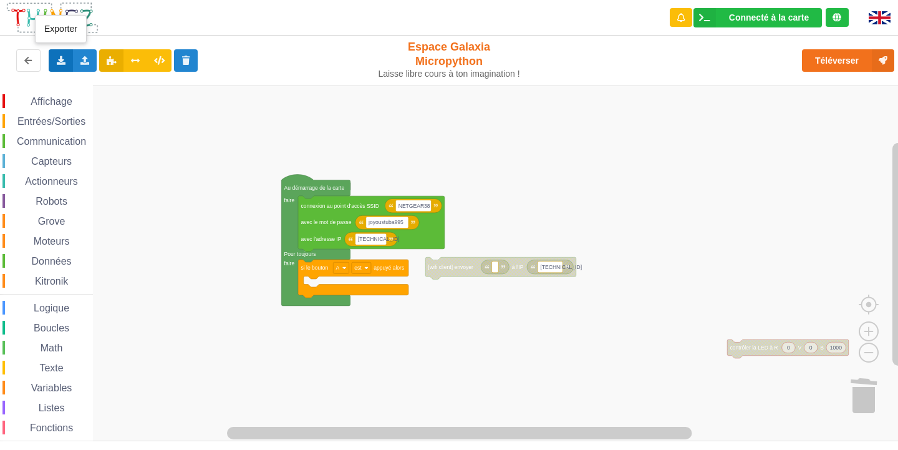
click at [64, 58] on icon at bounding box center [61, 59] width 11 height 7
click at [112, 89] on div "Exporter l'assemblage de blocs" at bounding box center [162, 83] width 227 height 22
click at [81, 62] on icon at bounding box center [85, 59] width 11 height 7
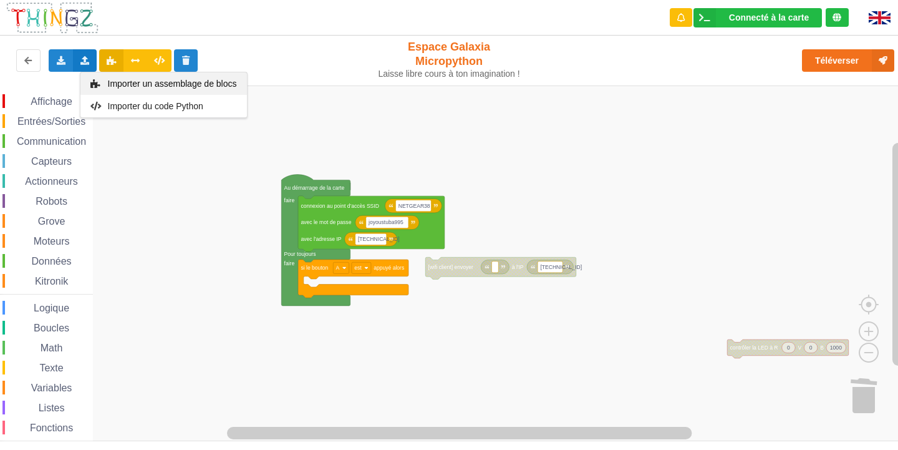
click at [120, 85] on span "Importer un assemblage de blocs" at bounding box center [171, 84] width 129 height 10
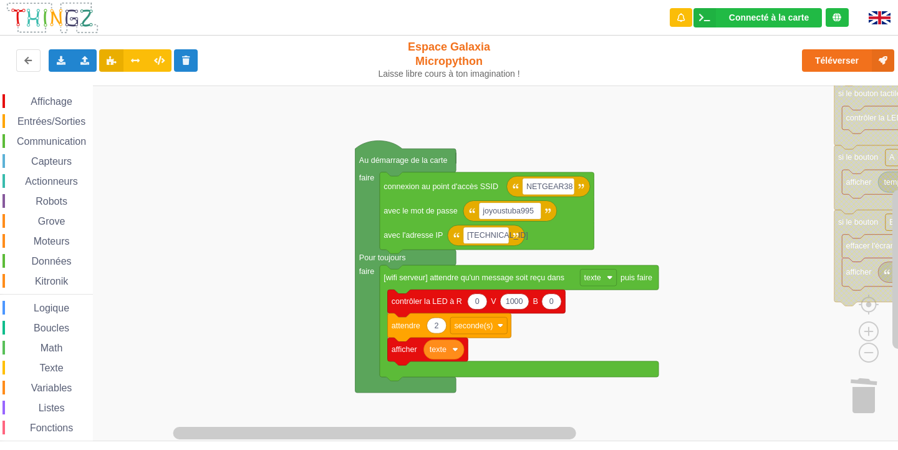
click at [717, 194] on div "Affichage Entrées/Sorties Communication Capteurs Actionneurs Robots Grove Moteu…" at bounding box center [453, 263] width 907 height 356
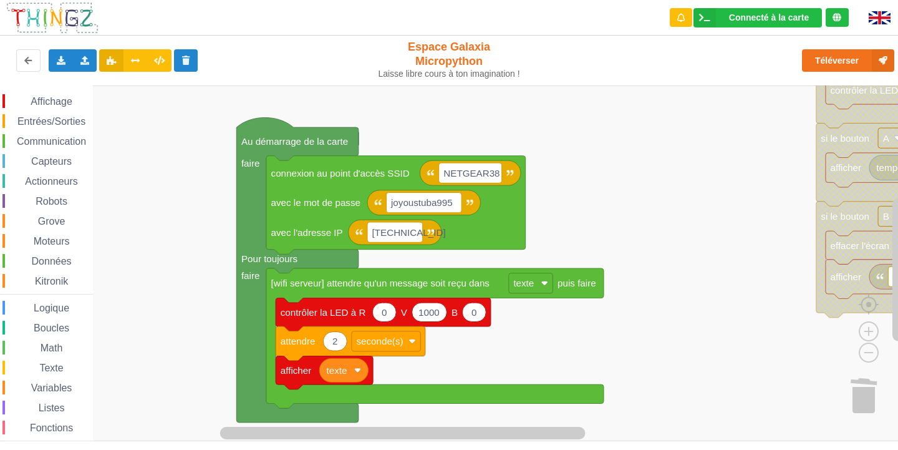
drag, startPoint x: 635, startPoint y: 122, endPoint x: 633, endPoint y: 129, distance: 7.3
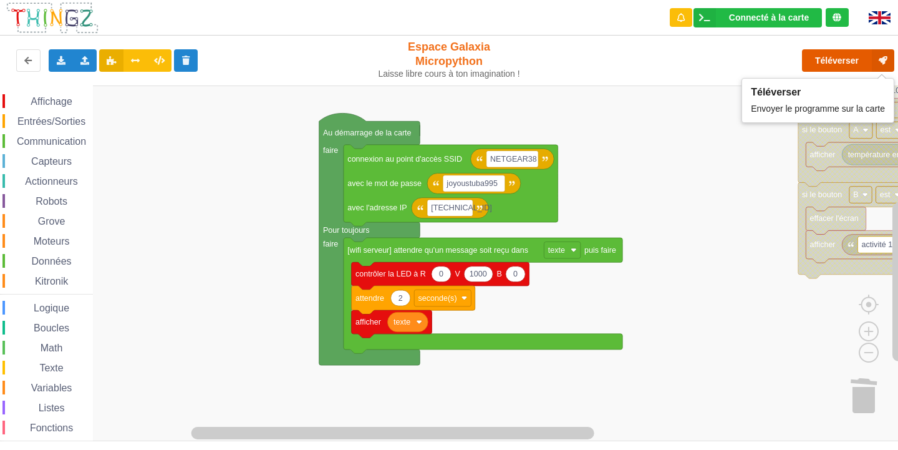
click at [843, 58] on button "Téléverser" at bounding box center [848, 60] width 92 height 22
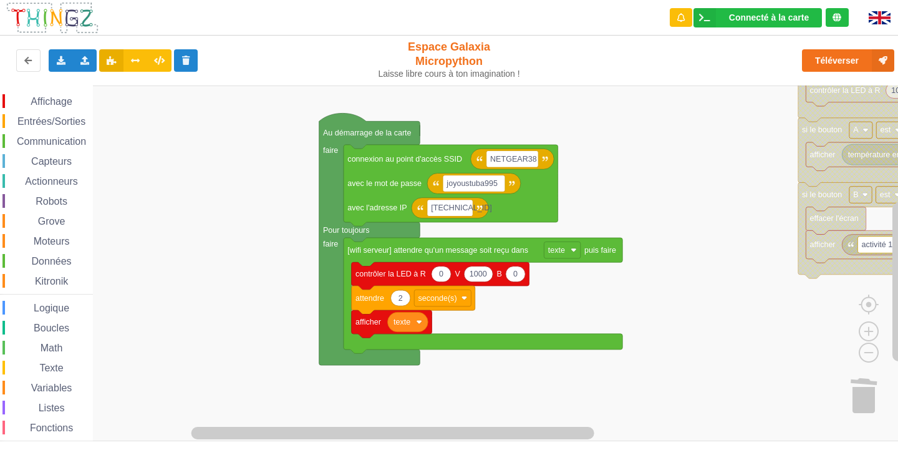
click at [80, 146] on span "Communication" at bounding box center [51, 141] width 73 height 11
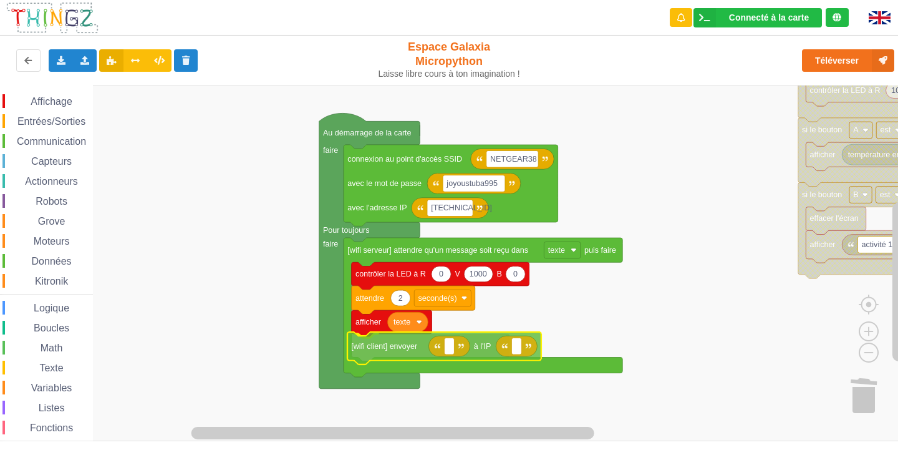
click at [484, 347] on div "Affichage Entrées/Sorties Communication Capteurs Actionneurs Robots Grove Moteu…" at bounding box center [453, 263] width 907 height 356
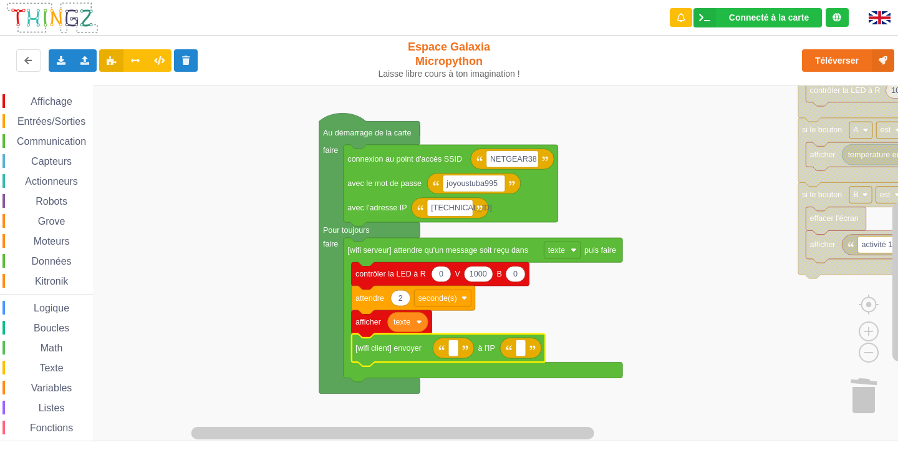
click at [736, 338] on div "Affichage Entrées/Sorties Communication Capteurs Actionneurs Robots Grove Moteu…" at bounding box center [453, 263] width 907 height 356
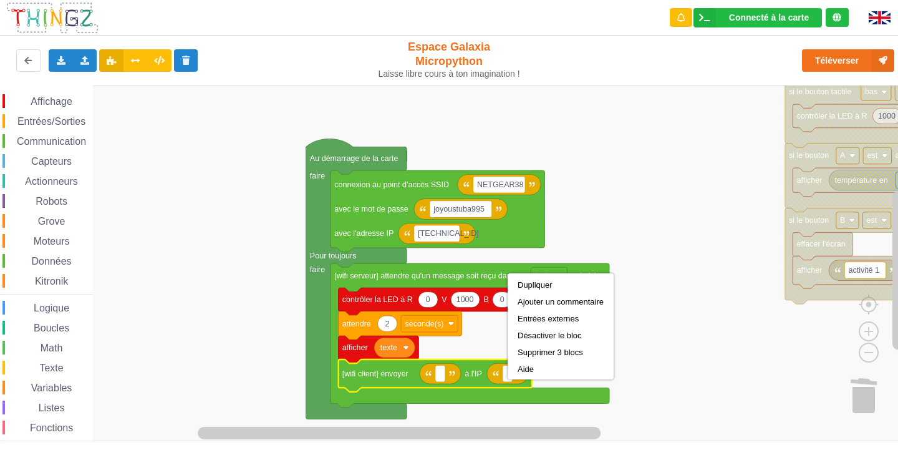
click at [689, 270] on rect "Espace de travail de Blocky" at bounding box center [453, 263] width 907 height 356
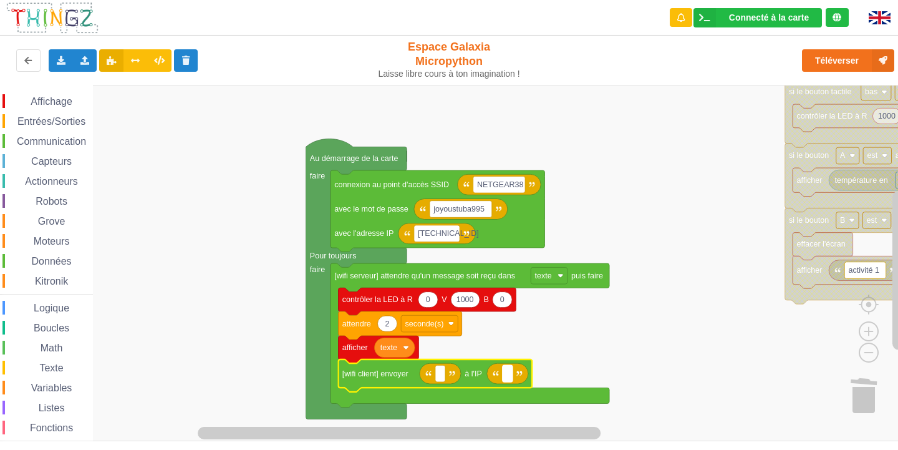
click at [512, 375] on rect "Espace de travail de Blocky" at bounding box center [508, 373] width 10 height 17
type input "10.0.0.105"
click at [441, 373] on text "Espace de travail de Blocky" at bounding box center [440, 373] width 2 height 9
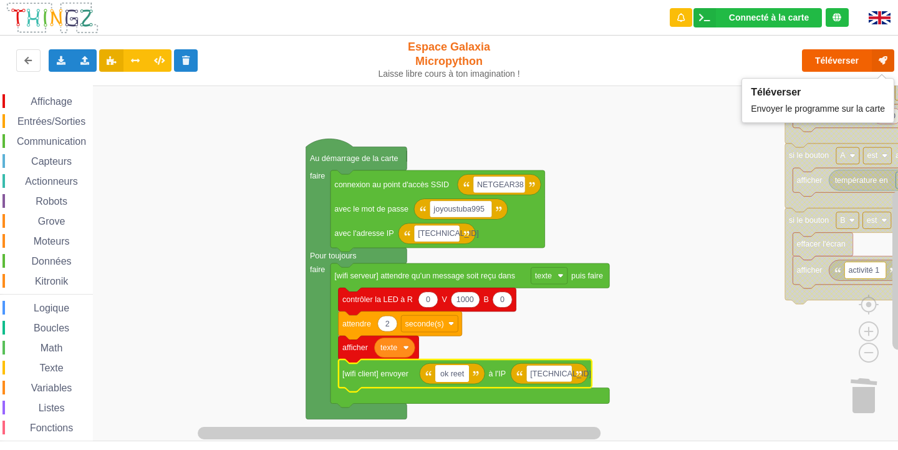
type input "ok reet"
click at [844, 55] on button "Téléverser" at bounding box center [848, 60] width 92 height 22
click at [840, 64] on button "Téléverser" at bounding box center [848, 60] width 92 height 22
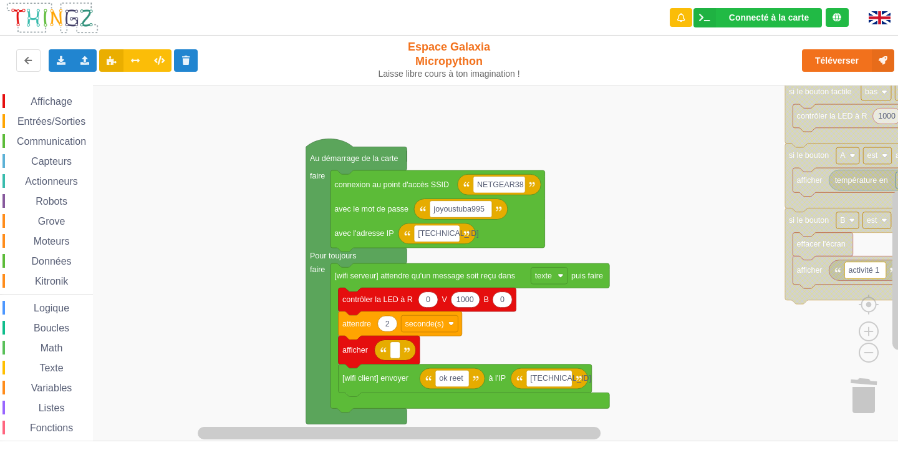
click at [63, 384] on span "Variables" at bounding box center [51, 387] width 45 height 11
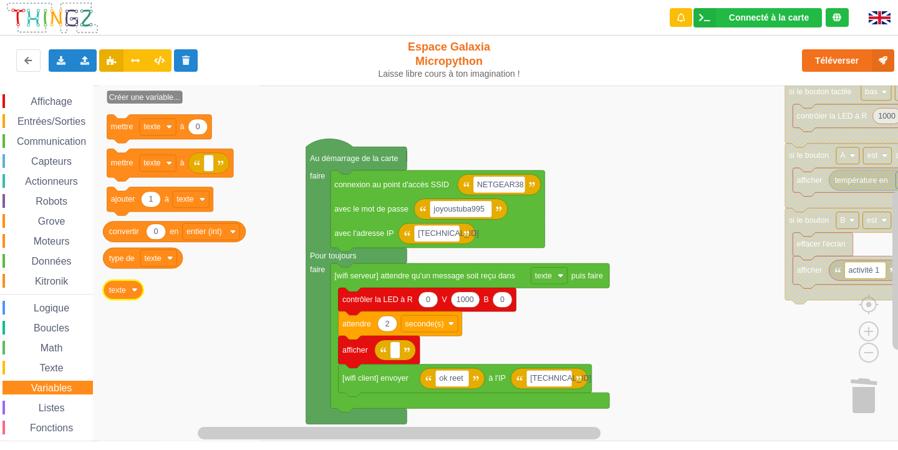
click at [137, 294] on icon "Espace de travail de Blocky" at bounding box center [123, 289] width 41 height 19
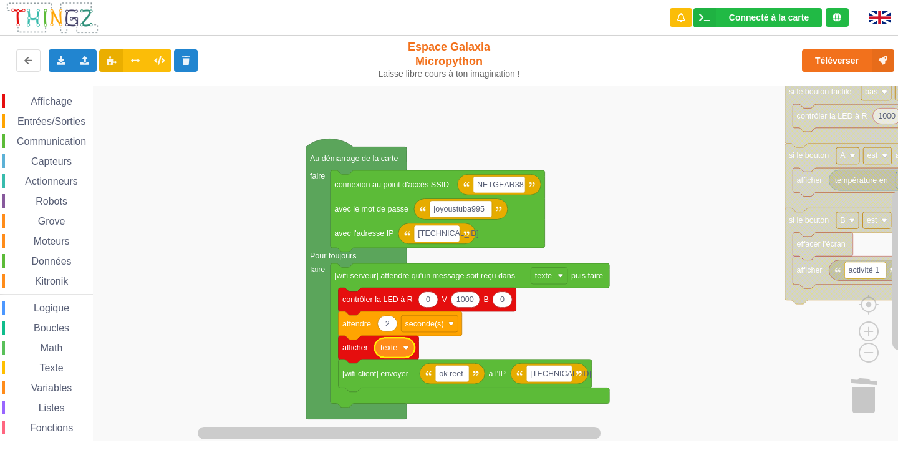
click at [392, 351] on text "texte" at bounding box center [389, 347] width 17 height 9
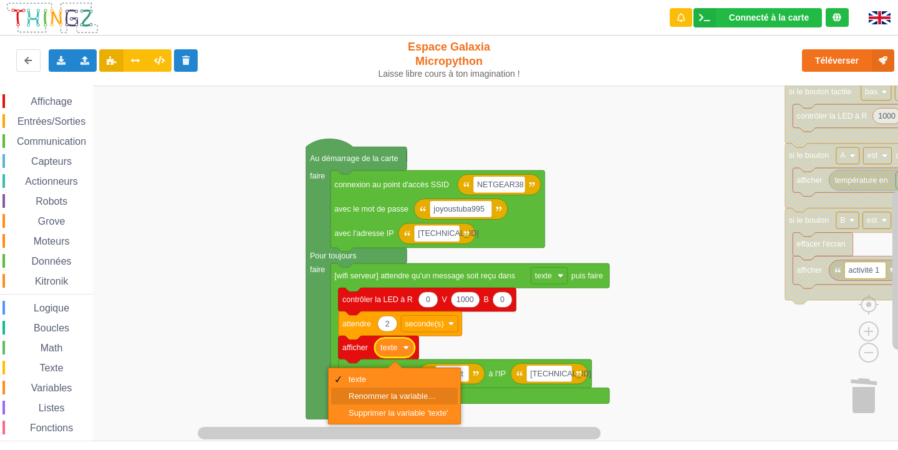
click at [397, 399] on div "Renommer la variable…" at bounding box center [399, 395] width 100 height 9
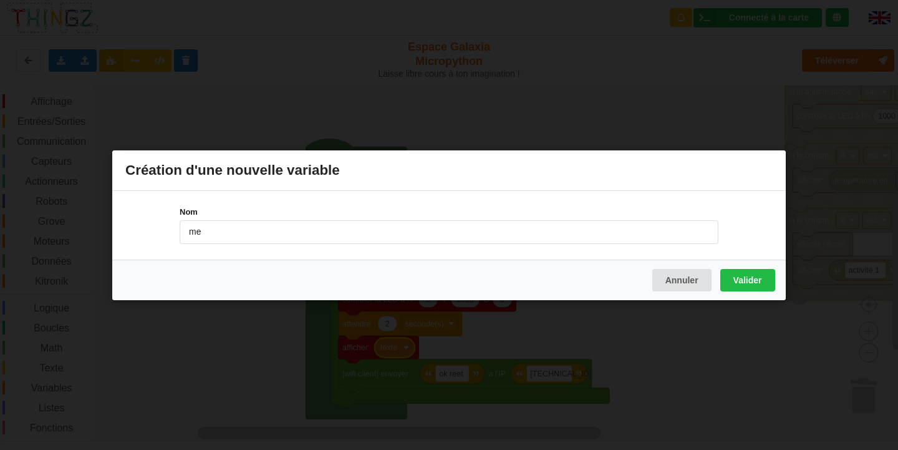
type input "message"
click at [755, 283] on button "Valider" at bounding box center [748, 279] width 55 height 22
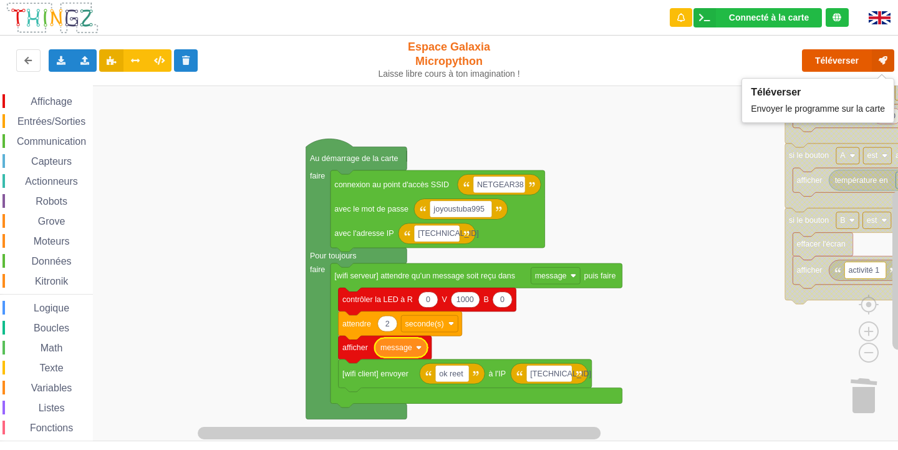
click at [846, 64] on button "Téléverser" at bounding box center [848, 60] width 92 height 22
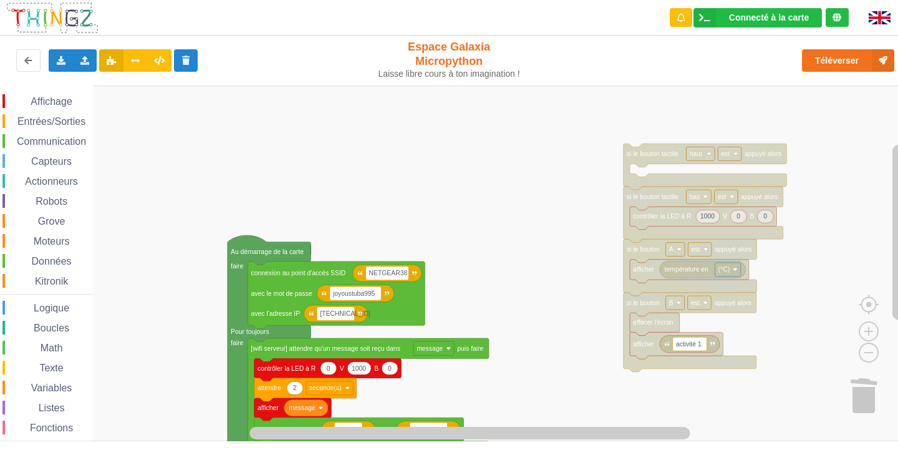
click at [606, 230] on rect "Espace de travail de Blocky" at bounding box center [453, 263] width 907 height 356
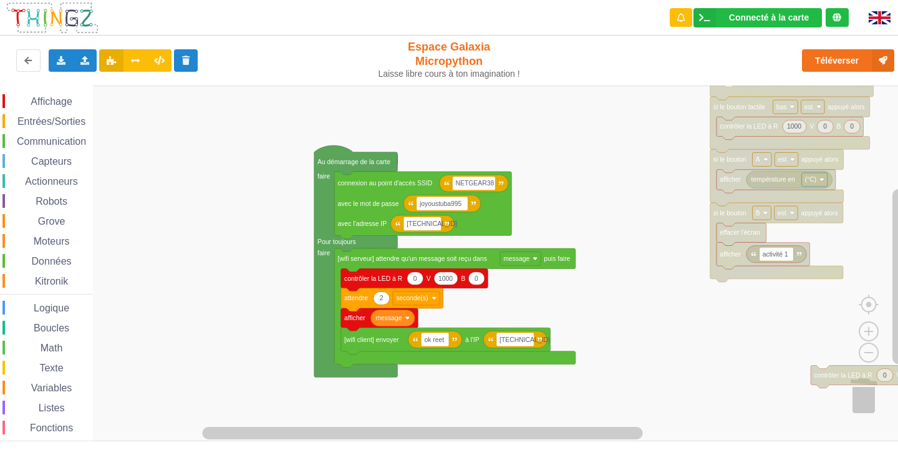
click at [647, 140] on rect "Espace de travail de Blocky" at bounding box center [453, 263] width 907 height 356
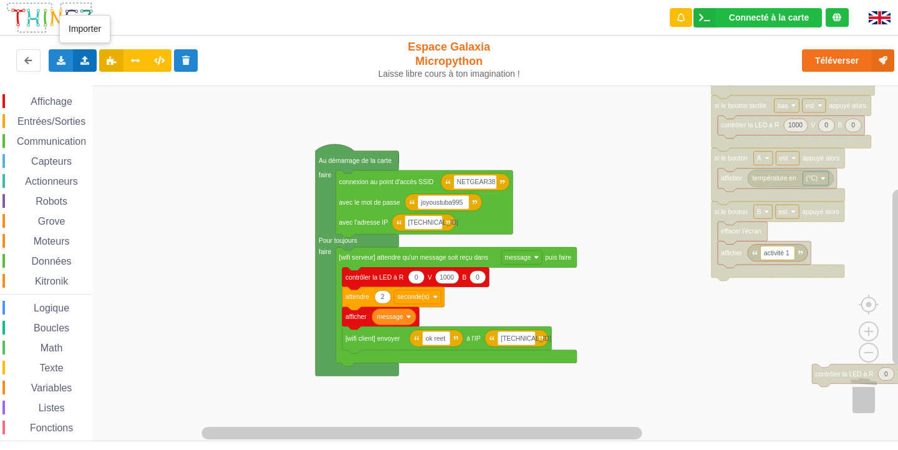
click at [89, 67] on div "Importer un assemblage de blocs Importer du code Python" at bounding box center [85, 60] width 24 height 22
click at [112, 75] on div "Importer un assemblage de blocs" at bounding box center [163, 83] width 167 height 22
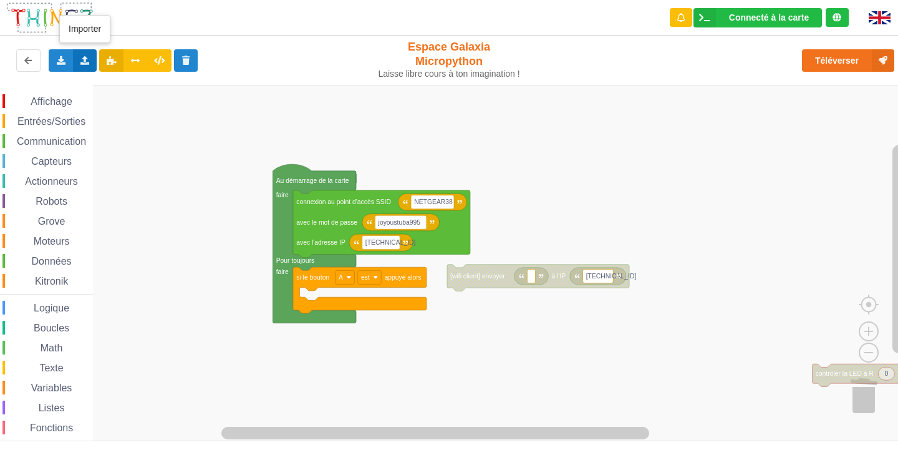
click at [90, 67] on div "Importer un assemblage de blocs Importer du code Python" at bounding box center [85, 60] width 24 height 22
click at [514, 289] on rect "Espace de travail de Blocky" at bounding box center [453, 263] width 907 height 356
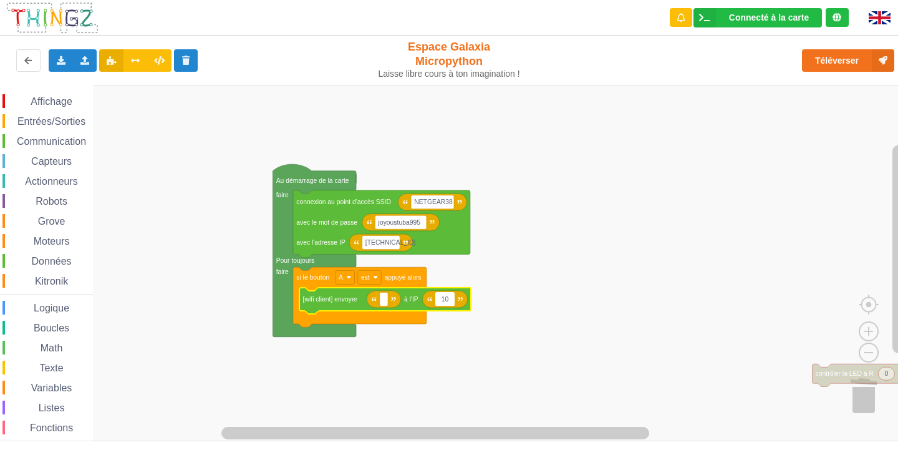
type input "1"
paste input "[TECHNICAL_ID]"
type input "[TECHNICAL_ID]"
click at [382, 303] on rect "Espace de travail de Blocky" at bounding box center [384, 299] width 8 height 14
type input "[TECHNICAL_ID]"
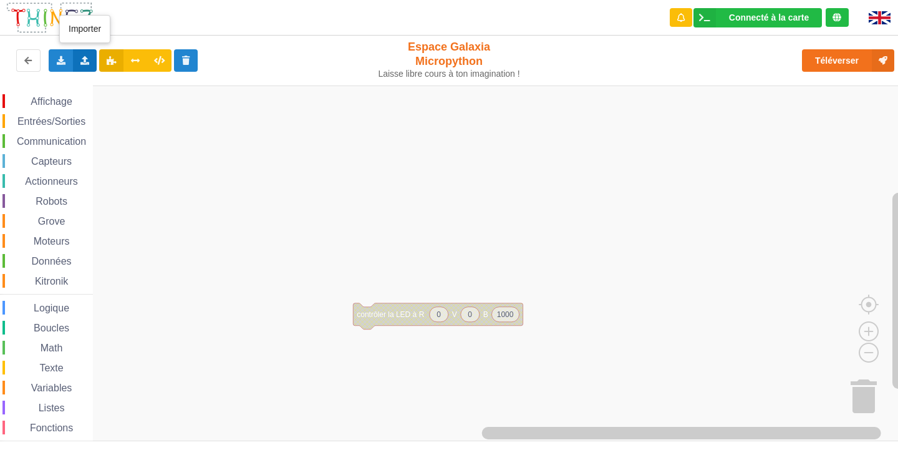
click at [89, 63] on icon at bounding box center [85, 59] width 11 height 7
click at [222, 85] on span "Importer un assemblage de blocs" at bounding box center [171, 84] width 129 height 10
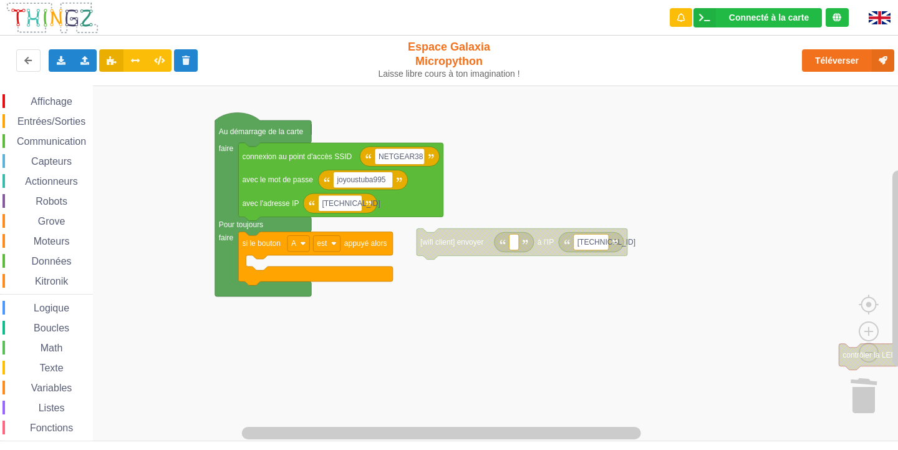
click at [674, 293] on div "Affichage Entrées/Sorties Communication Capteurs Actionneurs Robots Grove Moteu…" at bounding box center [453, 263] width 907 height 356
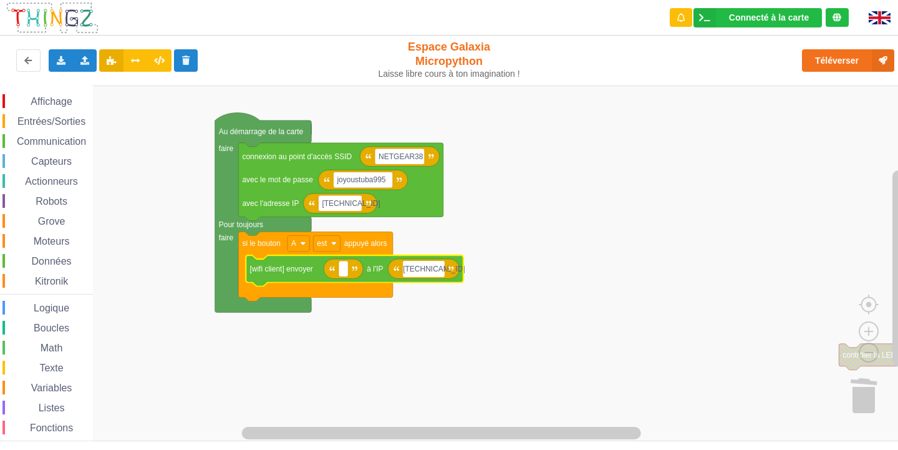
type input "[TECHNICAL_ID]"
click at [344, 271] on text "Espace de travail de Blocky" at bounding box center [343, 269] width 2 height 9
type input "[TECHNICAL_ID]"
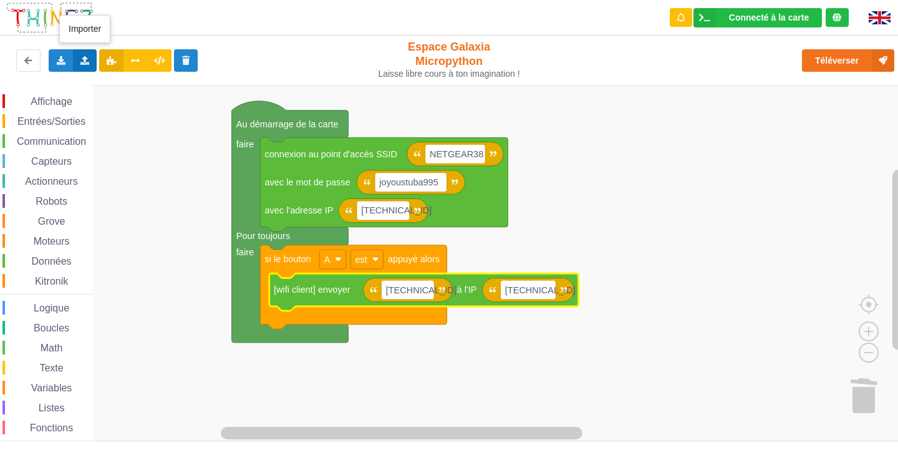
click at [92, 67] on div "Importer un assemblage de blocs Importer du code Python" at bounding box center [85, 60] width 24 height 22
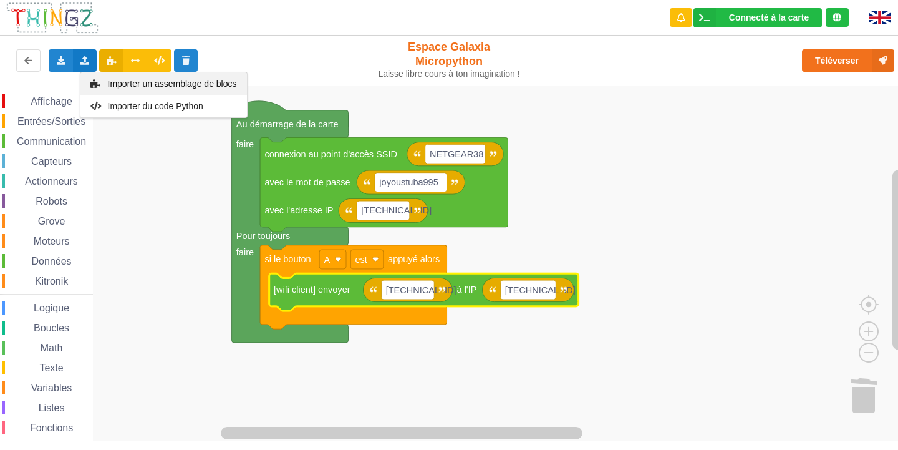
click at [146, 77] on div "Importer un assemblage de blocs" at bounding box center [163, 83] width 167 height 22
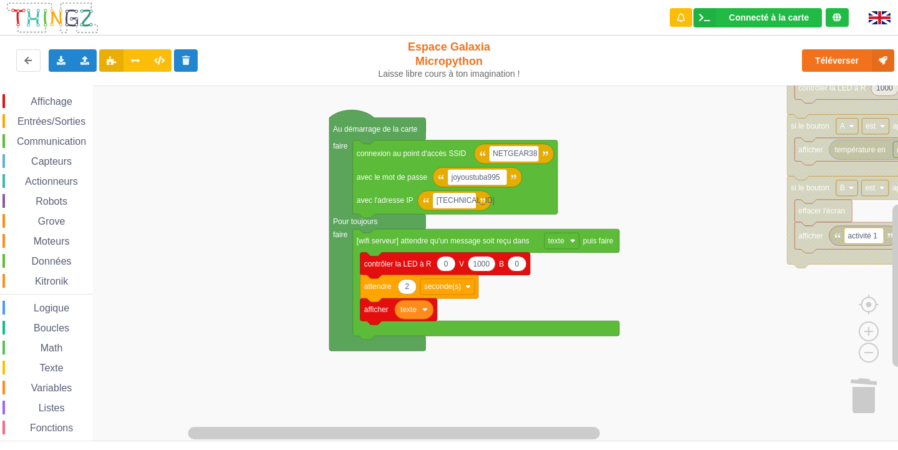
click at [520, 304] on rect "Espace de travail de Blocky" at bounding box center [453, 263] width 907 height 356
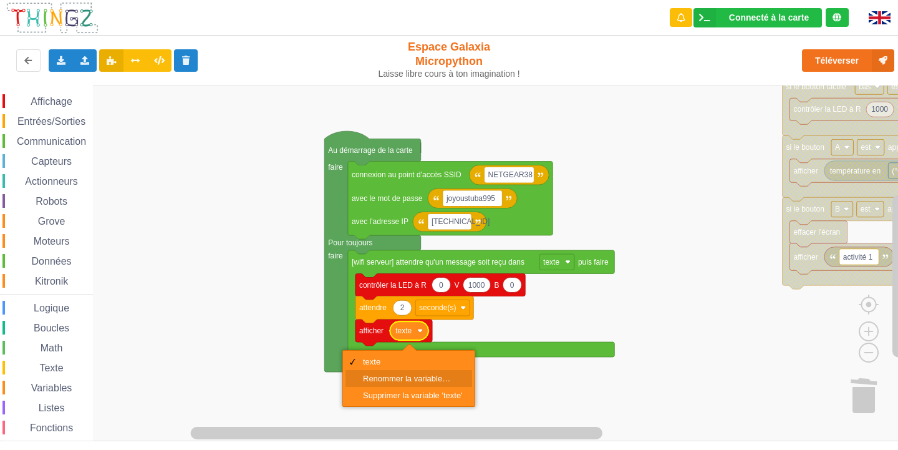
click at [414, 381] on div "Renommer la variable…" at bounding box center [413, 378] width 100 height 9
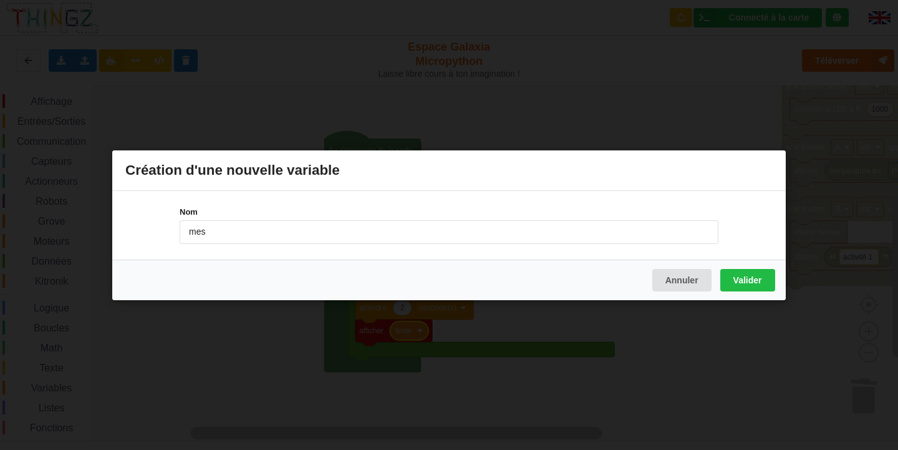
type input "message"
click at [752, 286] on button "Valider" at bounding box center [748, 279] width 55 height 22
